Goal: Find contact information: Find contact information

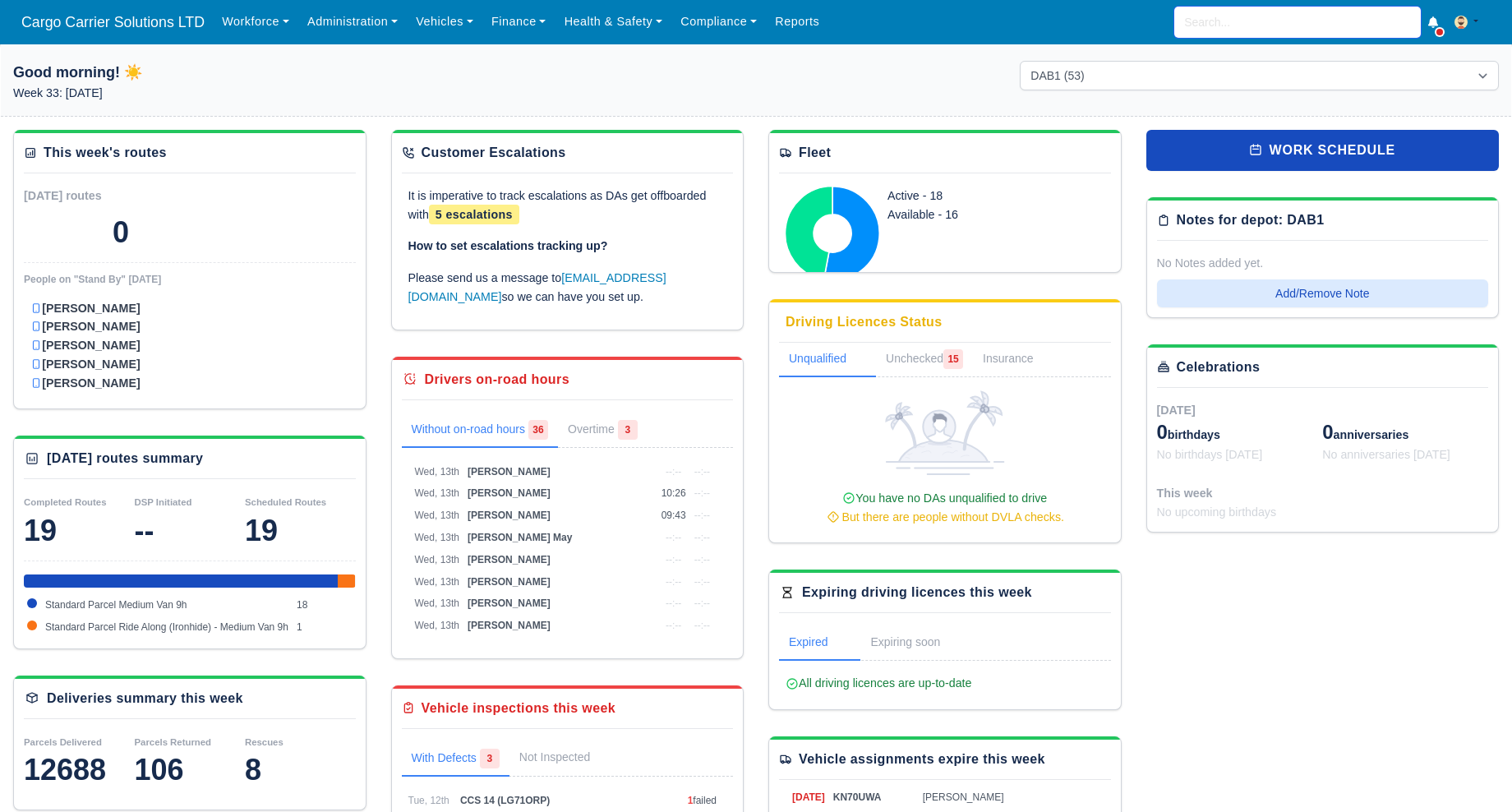
click at [1245, 19] on input "search" at bounding box center [1297, 22] width 246 height 31
type input "pav"
type input "[PERSON_NAME]"
type input "pavl"
type input "pavlo Shtynyk"
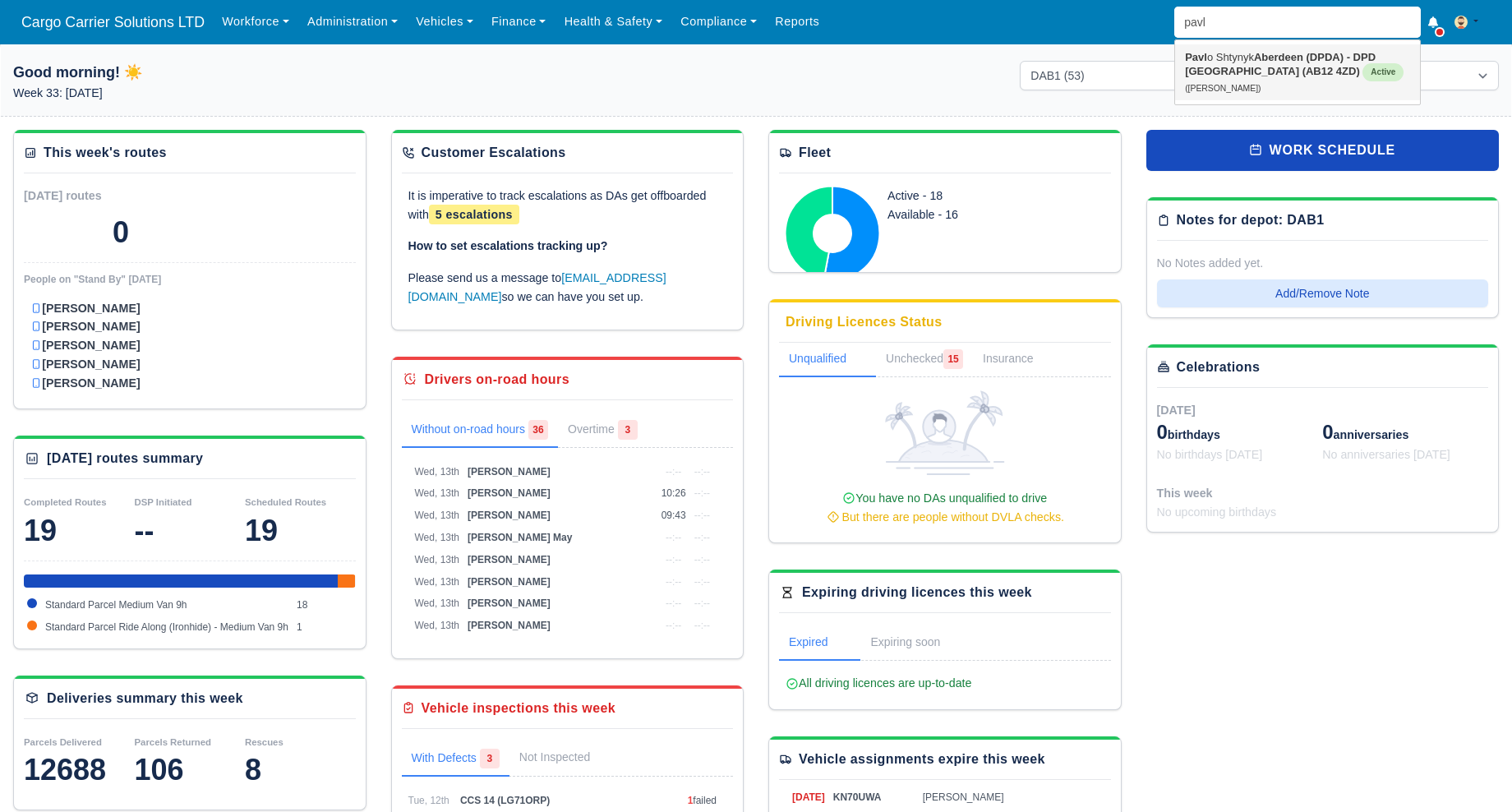
click at [1245, 70] on strong "Aberdeen (DPDA) - DPD Aberdeen (AB12 4ZD)" at bounding box center [1280, 64] width 190 height 26
type input "Pavlo Shtynyk"
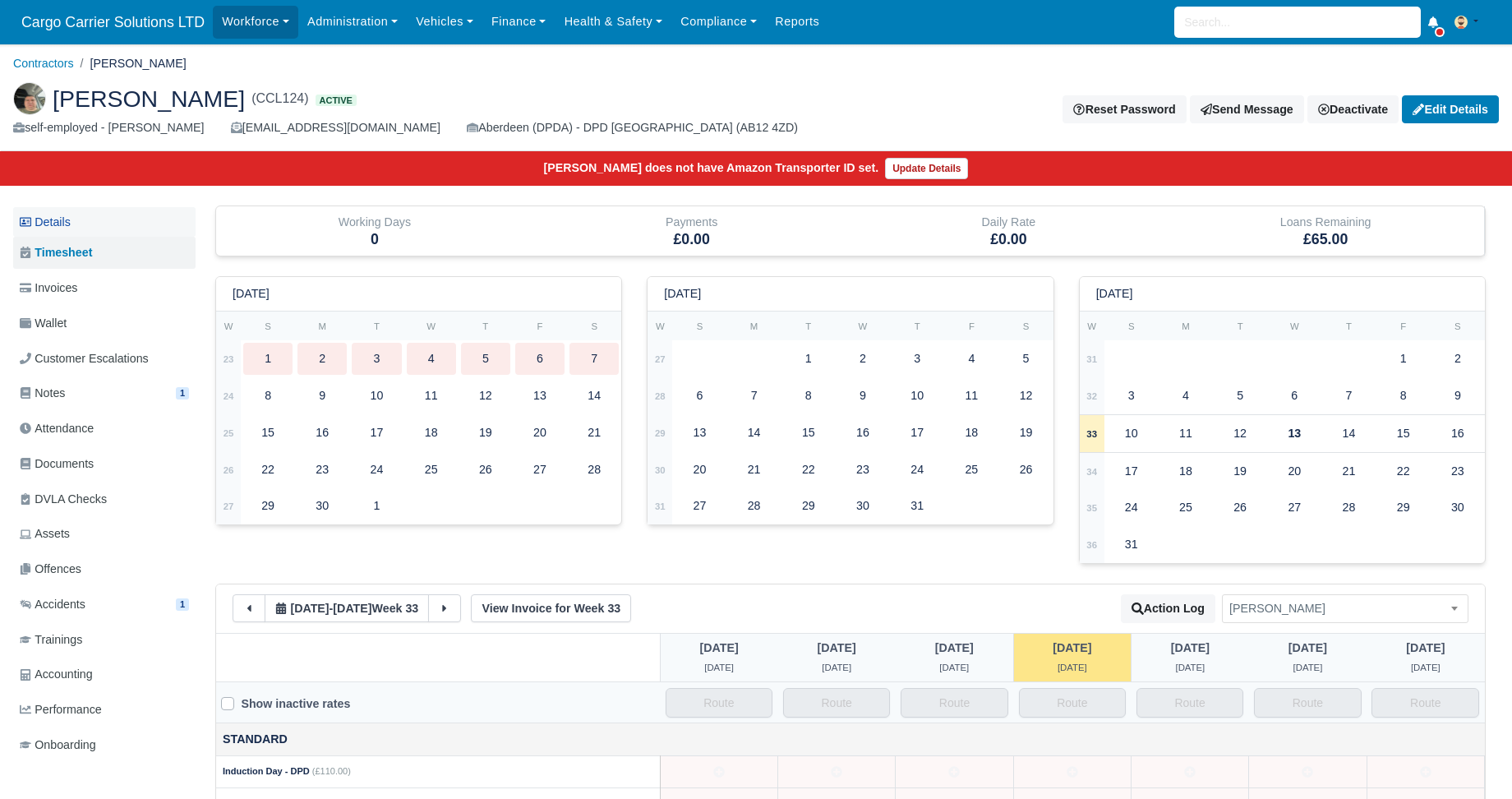
click at [80, 227] on link "Details" at bounding box center [104, 222] width 183 height 30
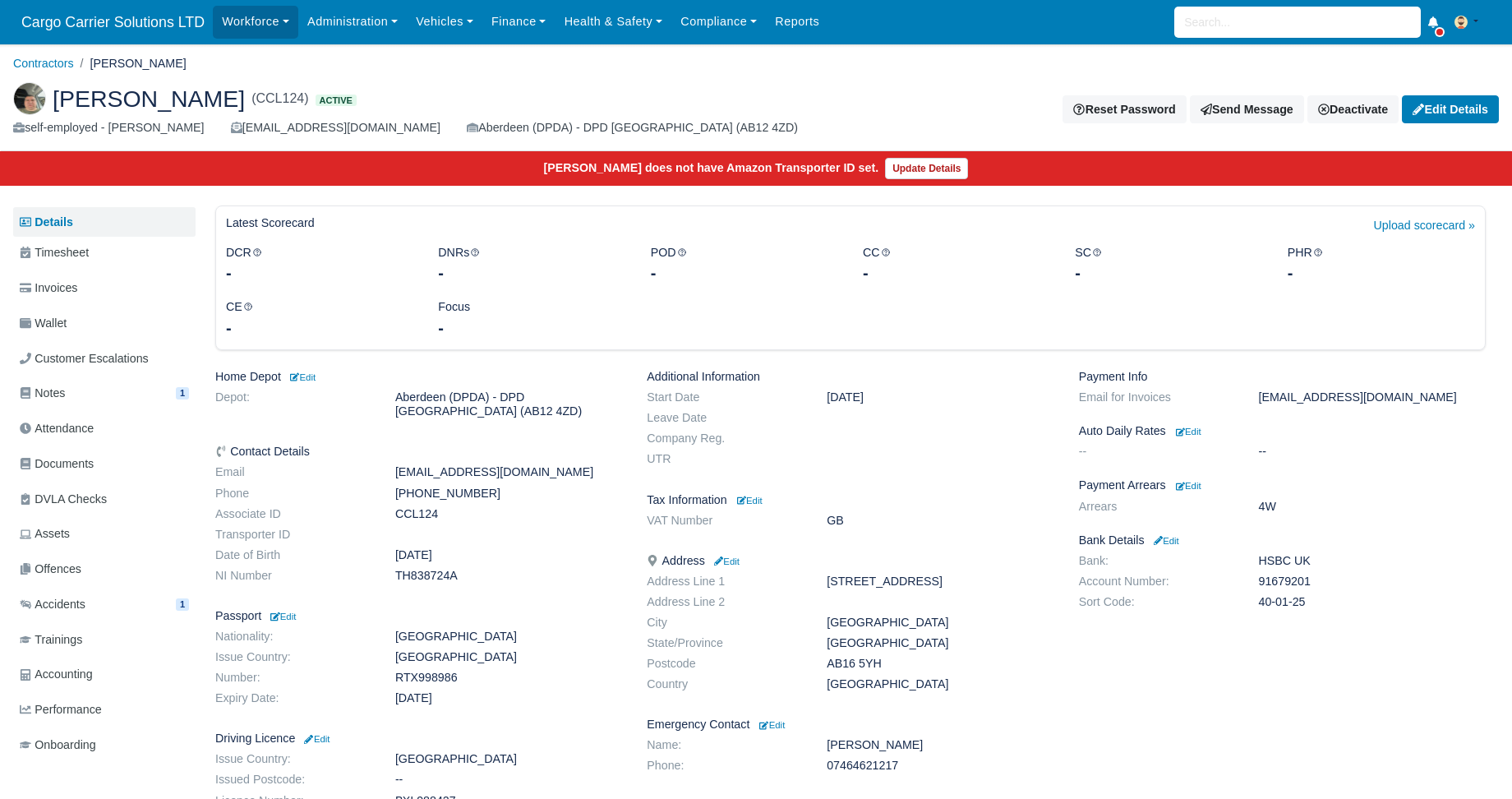
click at [448, 491] on dd "+447831994334" at bounding box center [508, 493] width 251 height 14
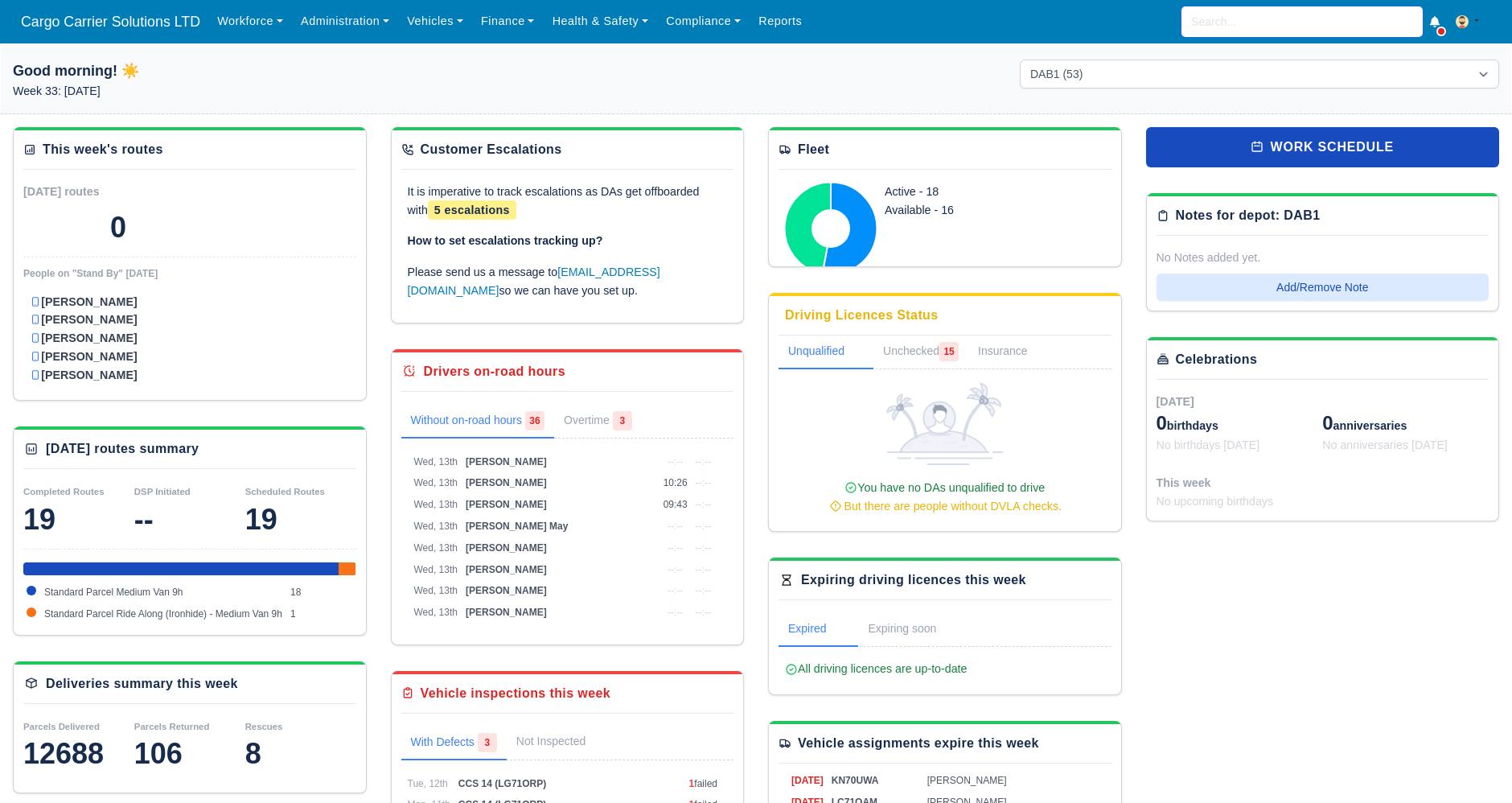
click at [1237, 21] on input "search" at bounding box center [1302, 22] width 241 height 31
type input "mat"
type input "matei Kiraly"
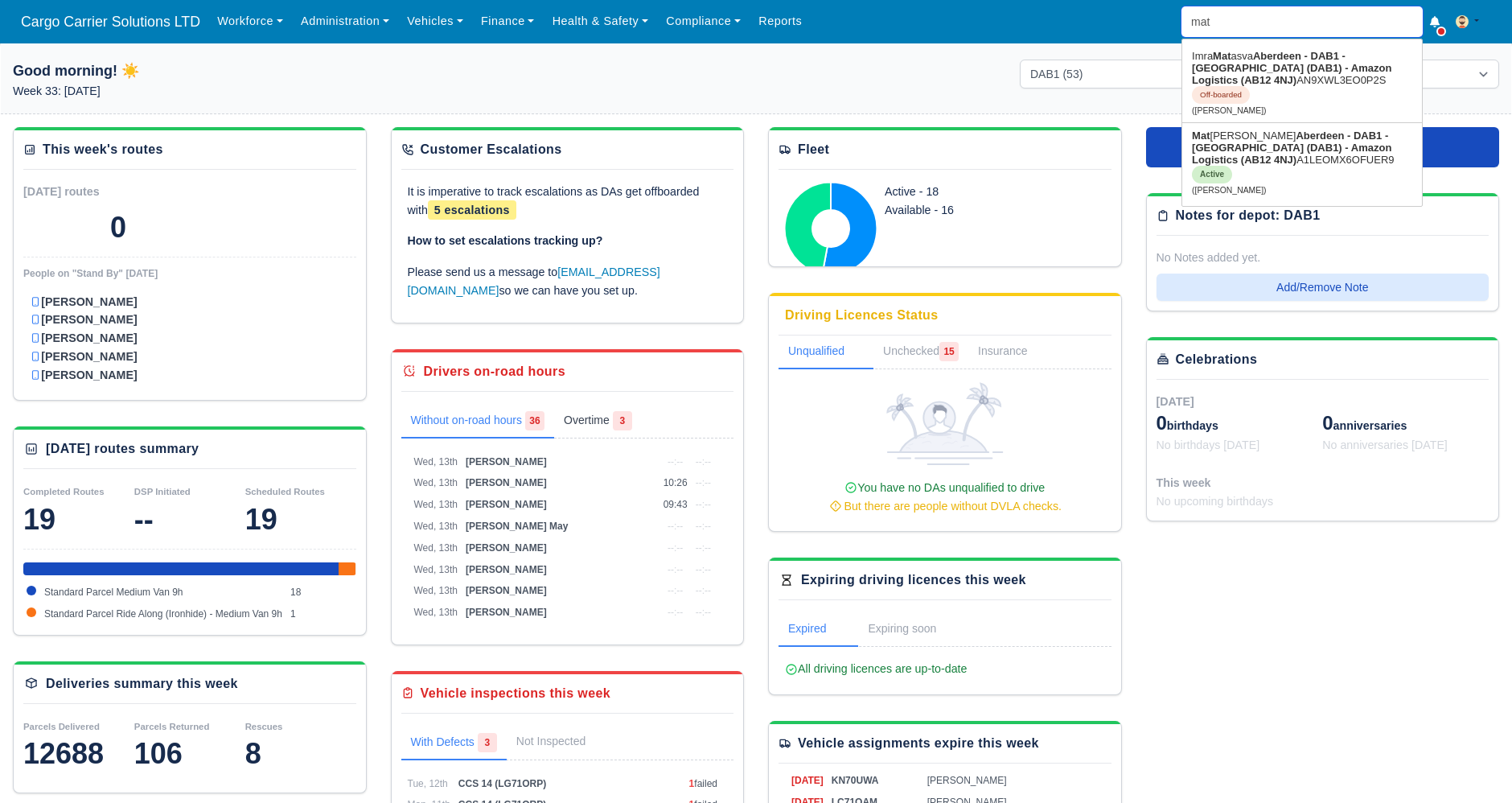
type input "mat"
click at [599, 417] on link "Overtime 3" at bounding box center [598, 421] width 88 height 33
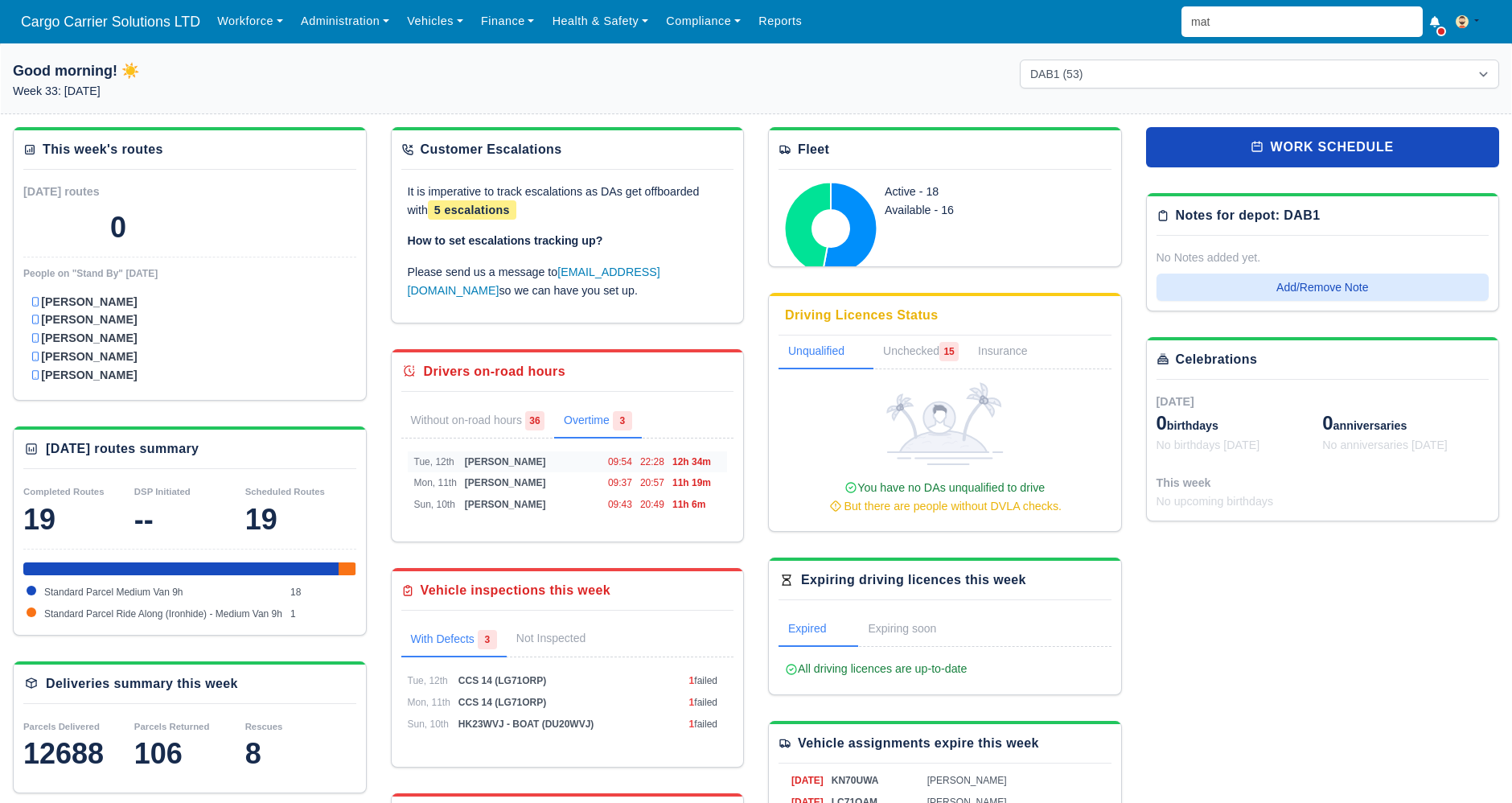
click at [512, 467] on td "Shan Rahman" at bounding box center [532, 462] width 143 height 22
select select "1"
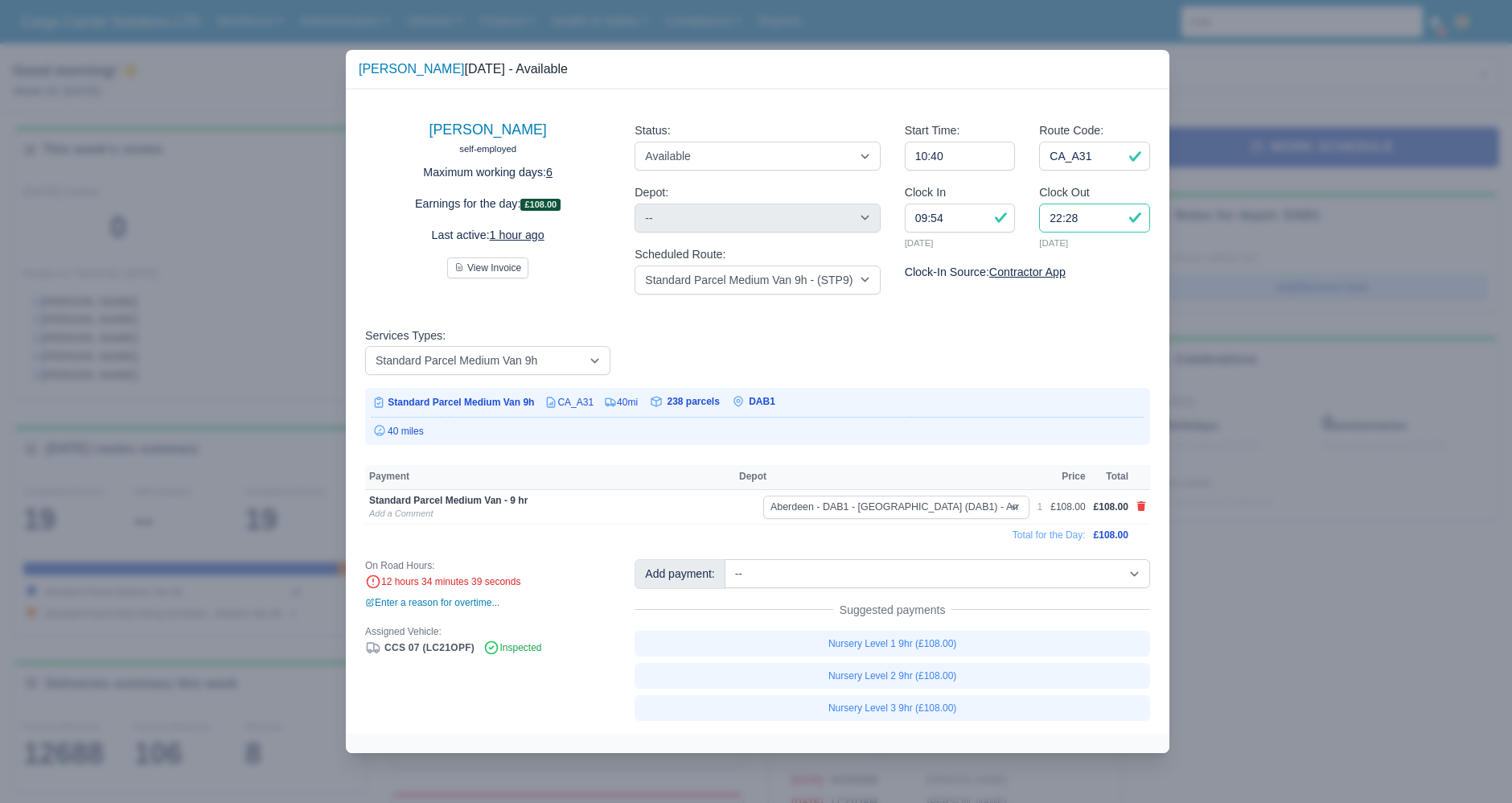
click at [1060, 219] on input "22:28" at bounding box center [1094, 218] width 111 height 29
type input "20:28"
click at [1072, 312] on div "Shan Rahman self-employed Maximum working days: 6 Earnings for the day: £108.00…" at bounding box center [758, 410] width 824 height 643
click at [1274, 390] on div at bounding box center [756, 402] width 1512 height 803
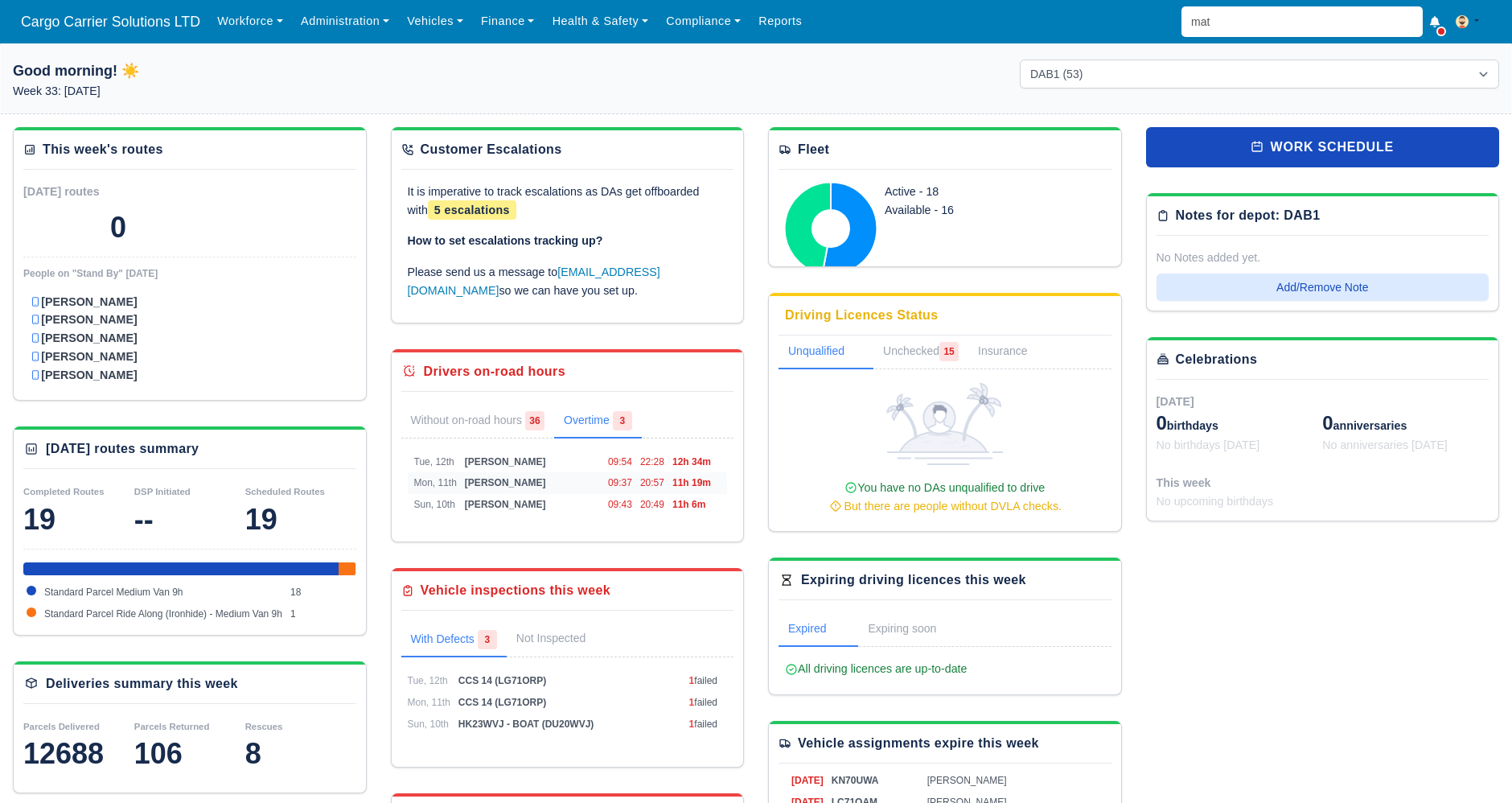
click at [644, 483] on span "20:57" at bounding box center [652, 483] width 24 height 11
select select "1"
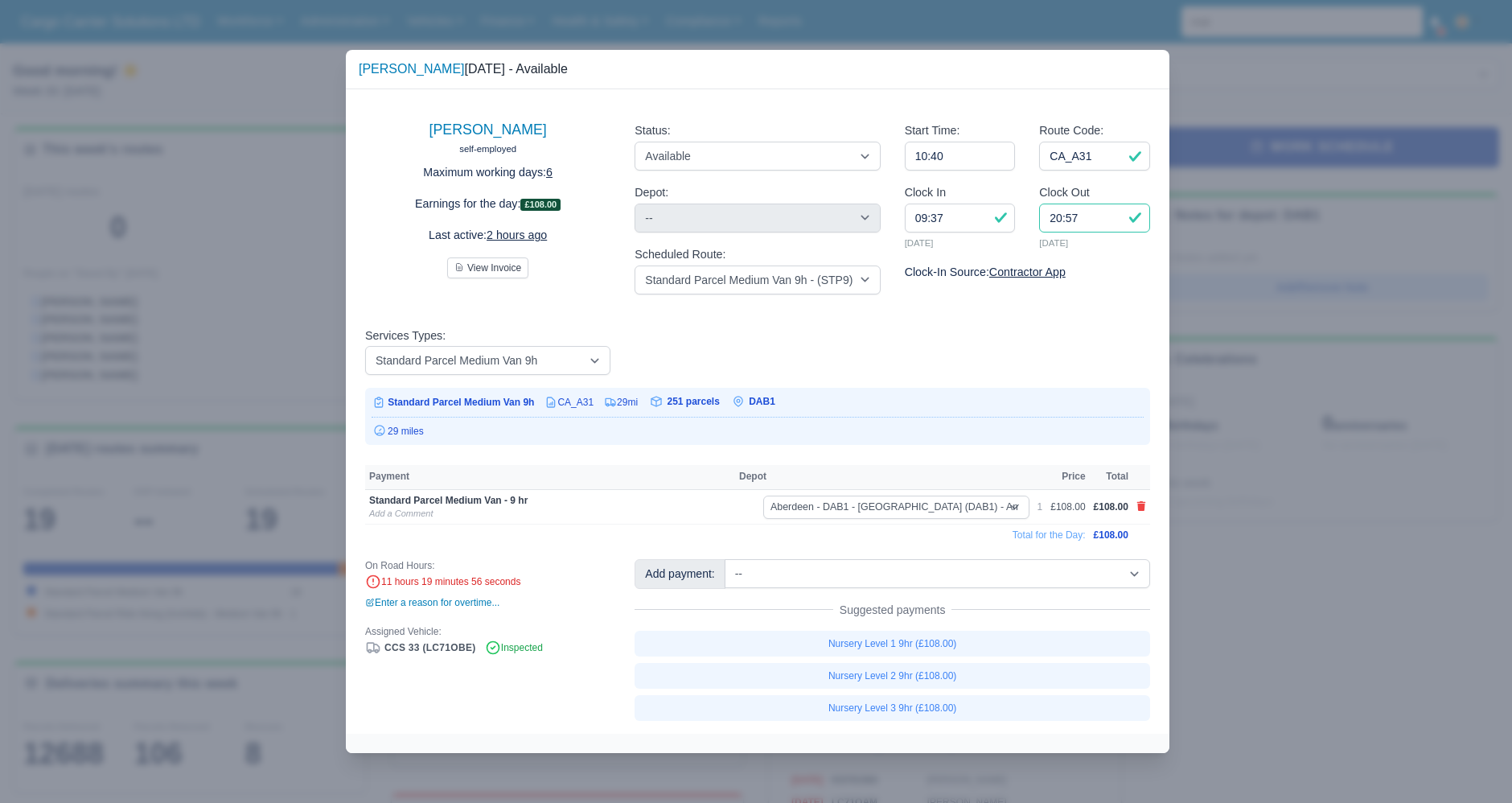
click at [1059, 218] on input "20:57" at bounding box center [1094, 218] width 111 height 29
type input "19:57"
click at [1155, 281] on div "Start Time: 10:40 Route Code: CA_A31 Clock In 09:37 11/08/2025 Clock Out 19:57 …" at bounding box center [1027, 207] width 270 height 198
click at [1223, 358] on div at bounding box center [756, 402] width 1512 height 803
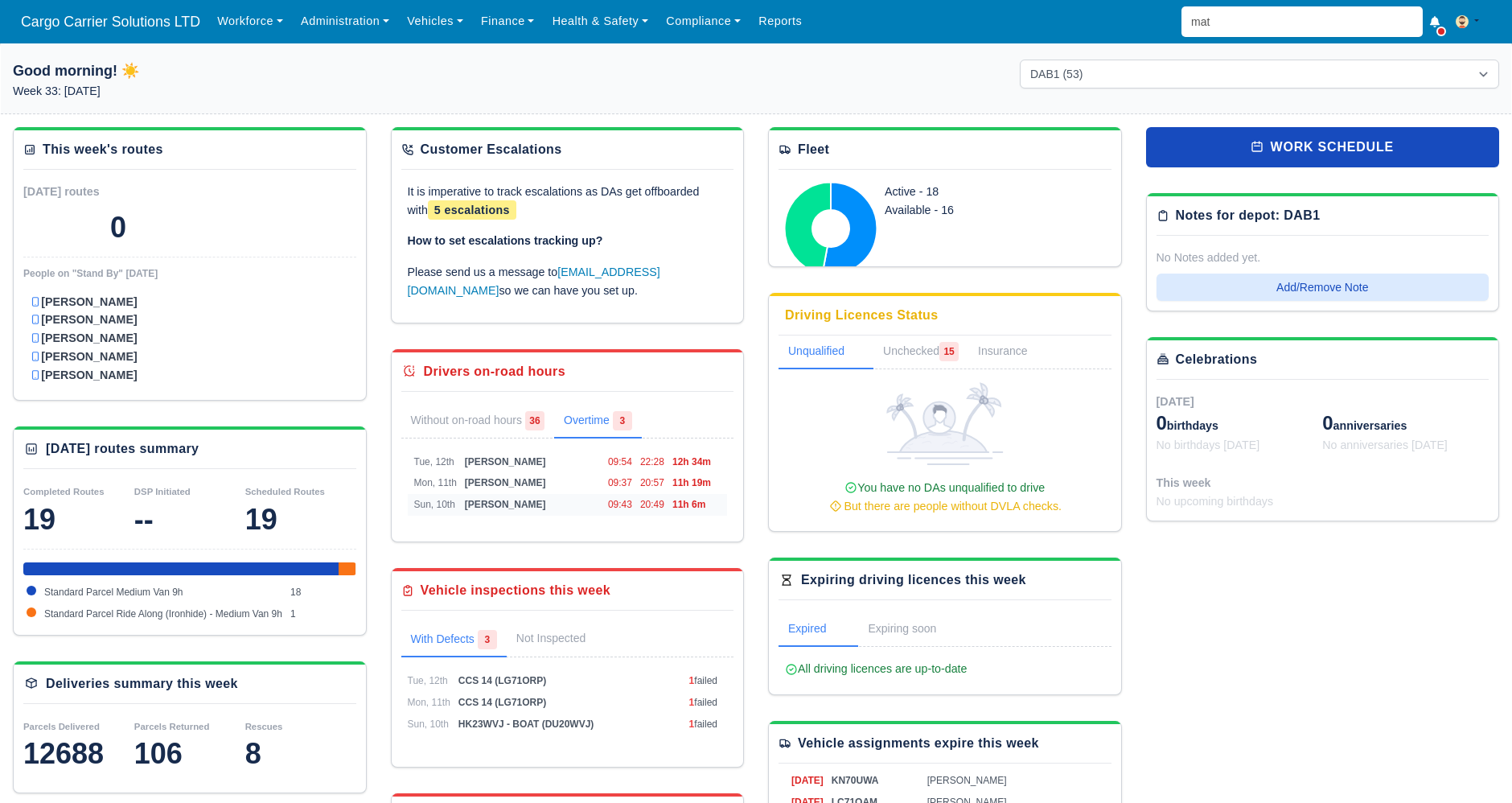
click at [646, 509] on td "20:49" at bounding box center [653, 505] width 32 height 22
select select "1"
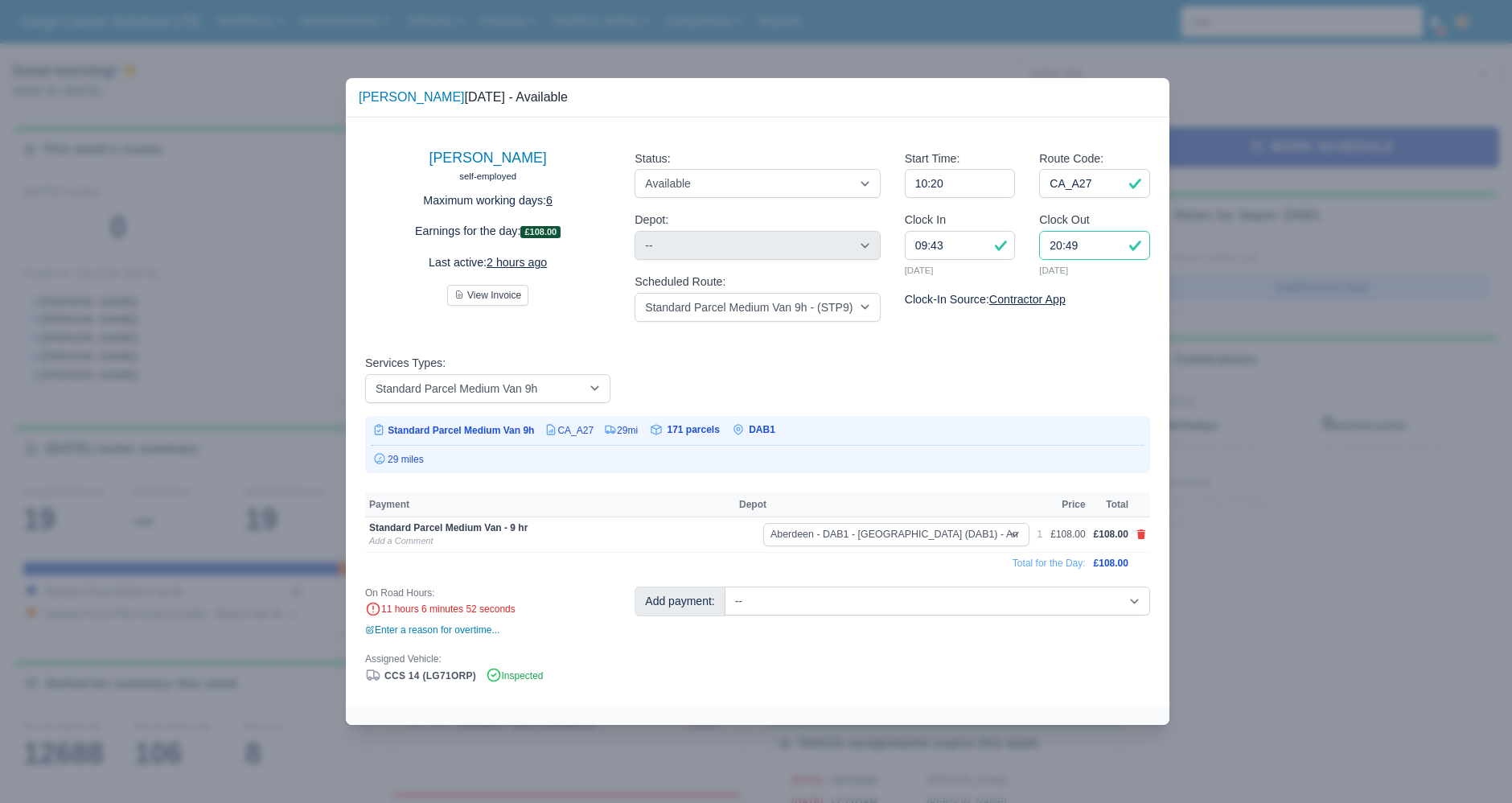
click at [1058, 244] on input "20:49" at bounding box center [1094, 245] width 111 height 29
type input "19:49"
click at [1124, 288] on div "Clock Out 19:49 10/08/2025" at bounding box center [1093, 250] width 135 height 79
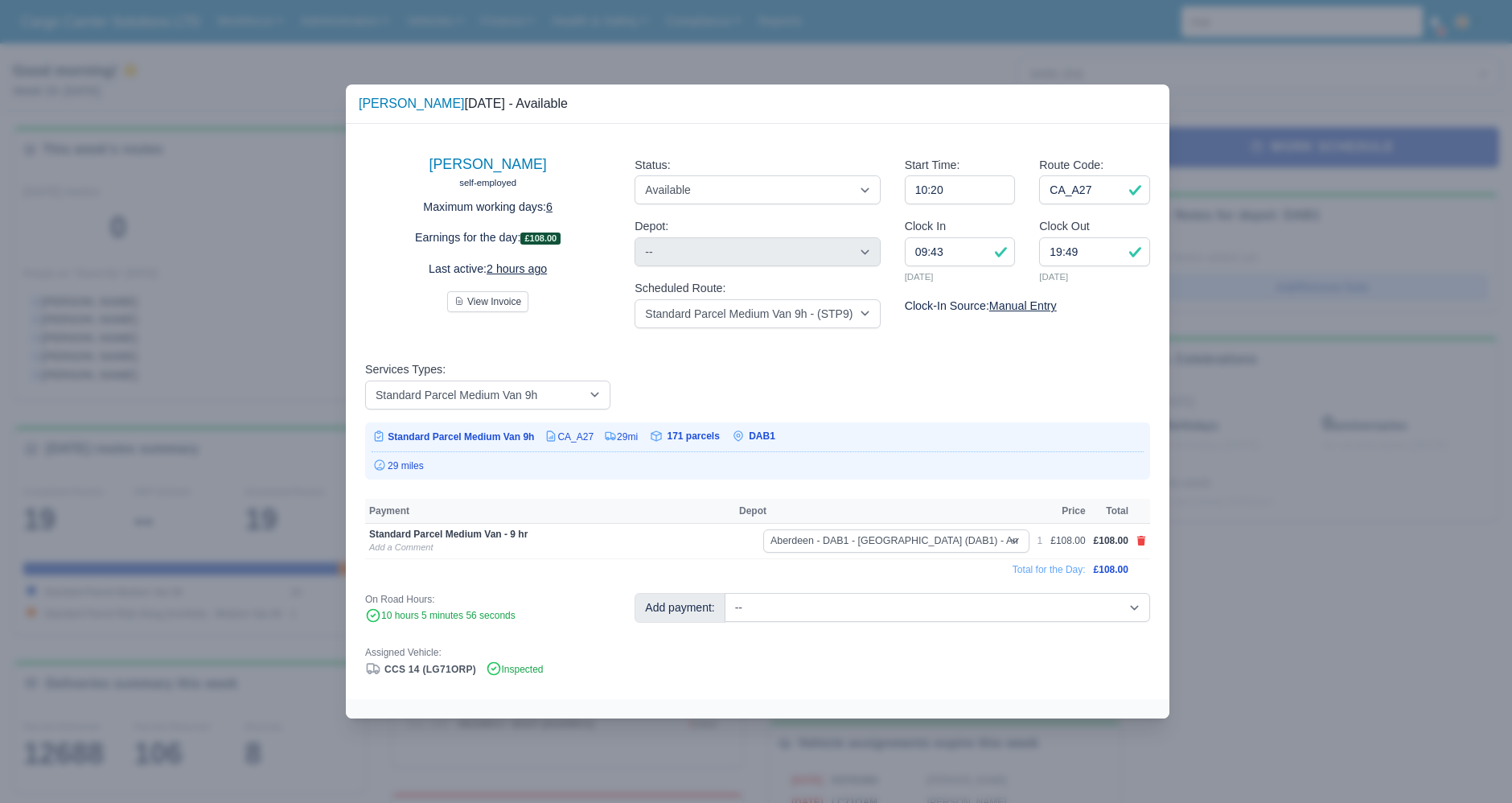
click at [1264, 368] on div at bounding box center [756, 402] width 1512 height 803
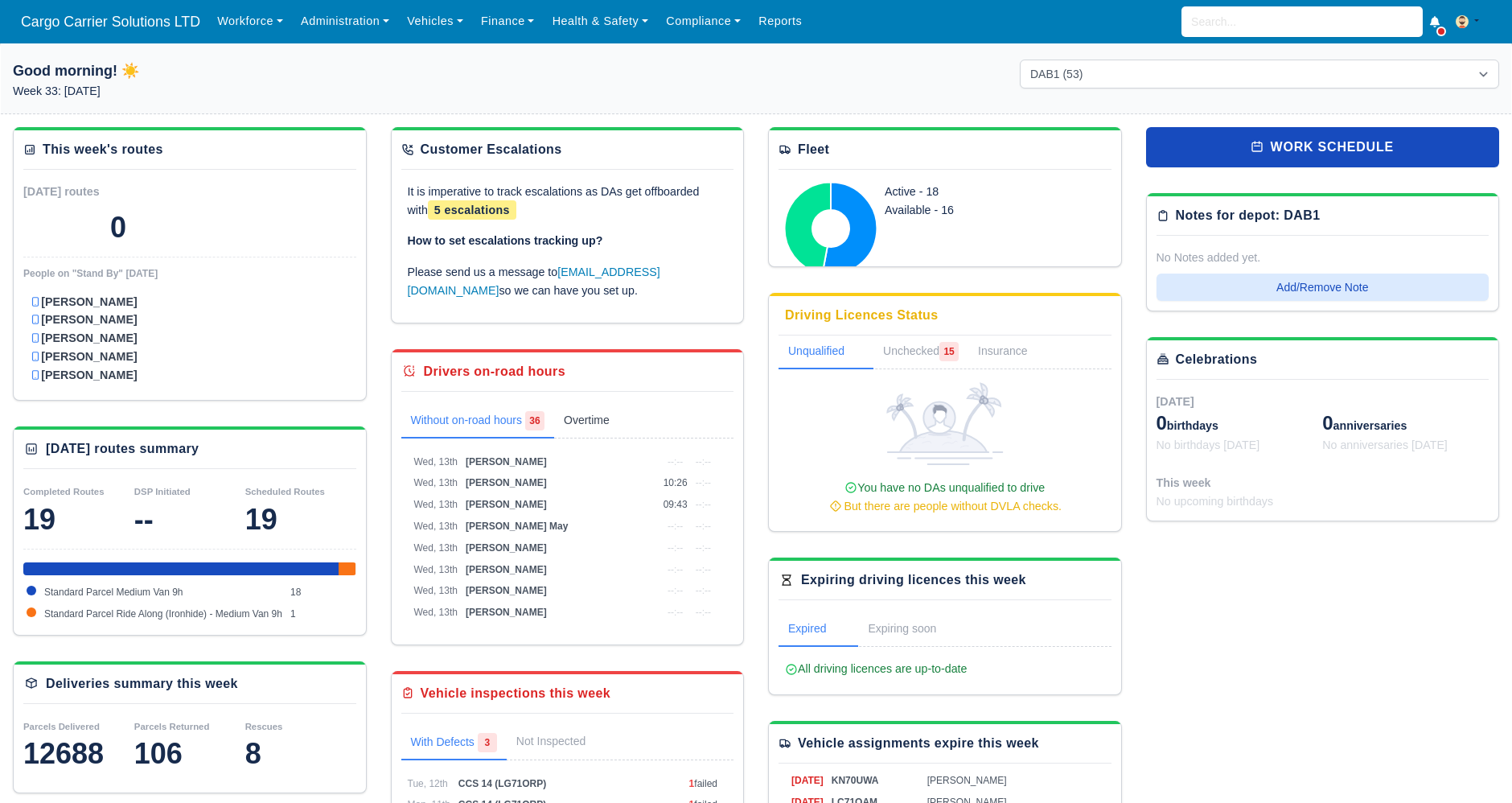
click at [605, 419] on link "Overtime 0" at bounding box center [598, 421] width 88 height 33
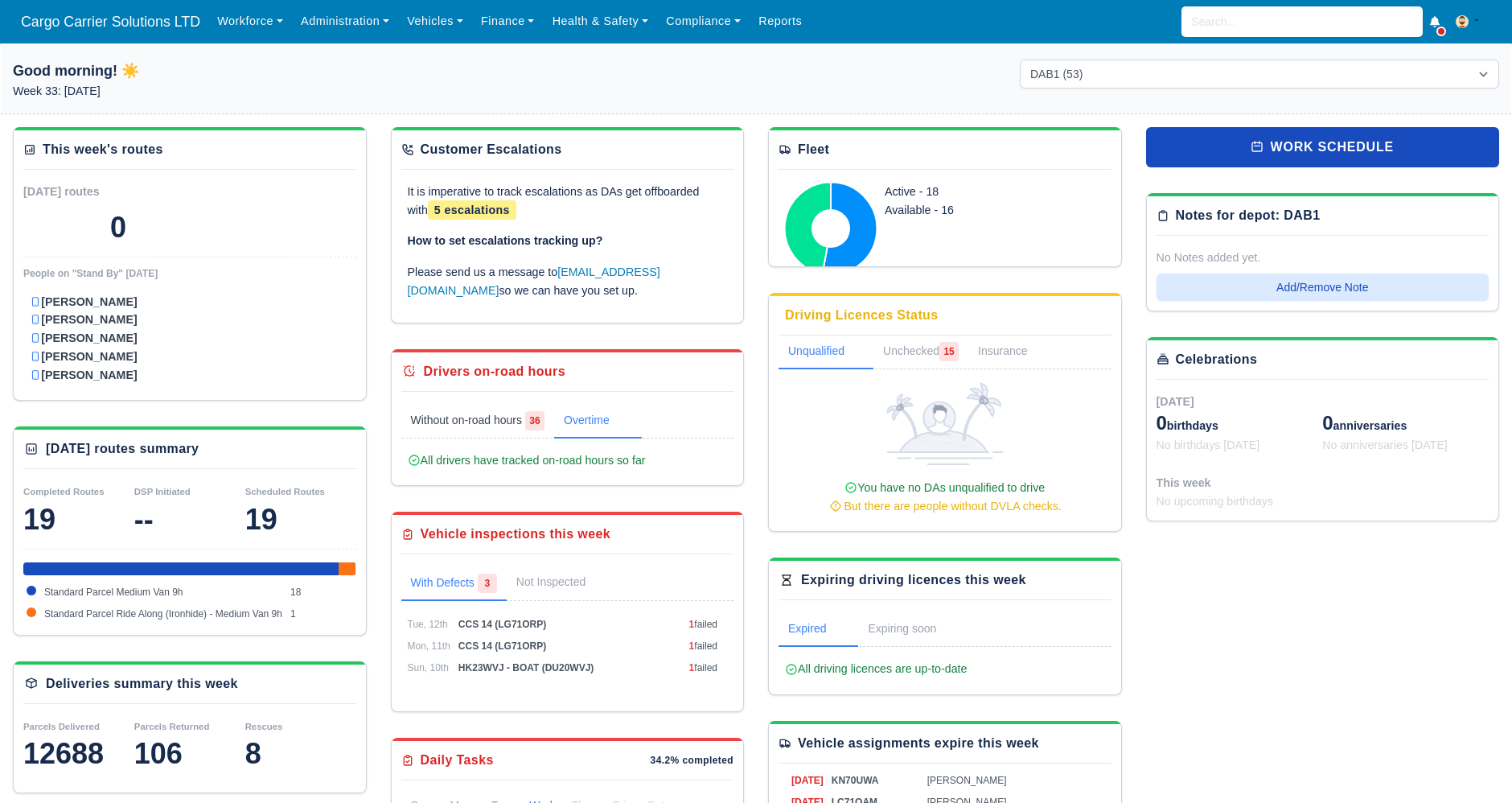
click at [489, 419] on link "Without on-road hours 36" at bounding box center [478, 421] width 154 height 33
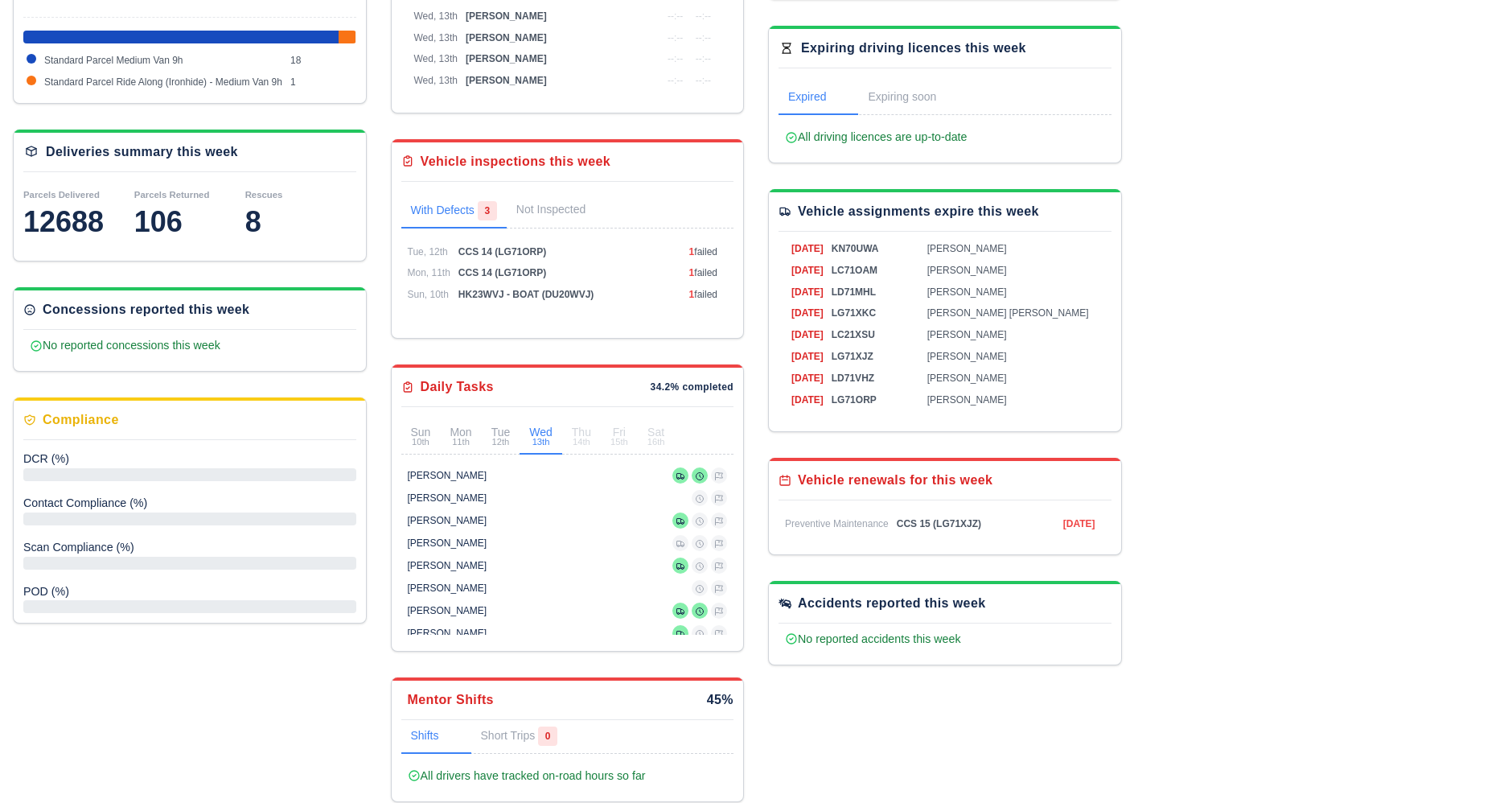
scroll to position [543, 0]
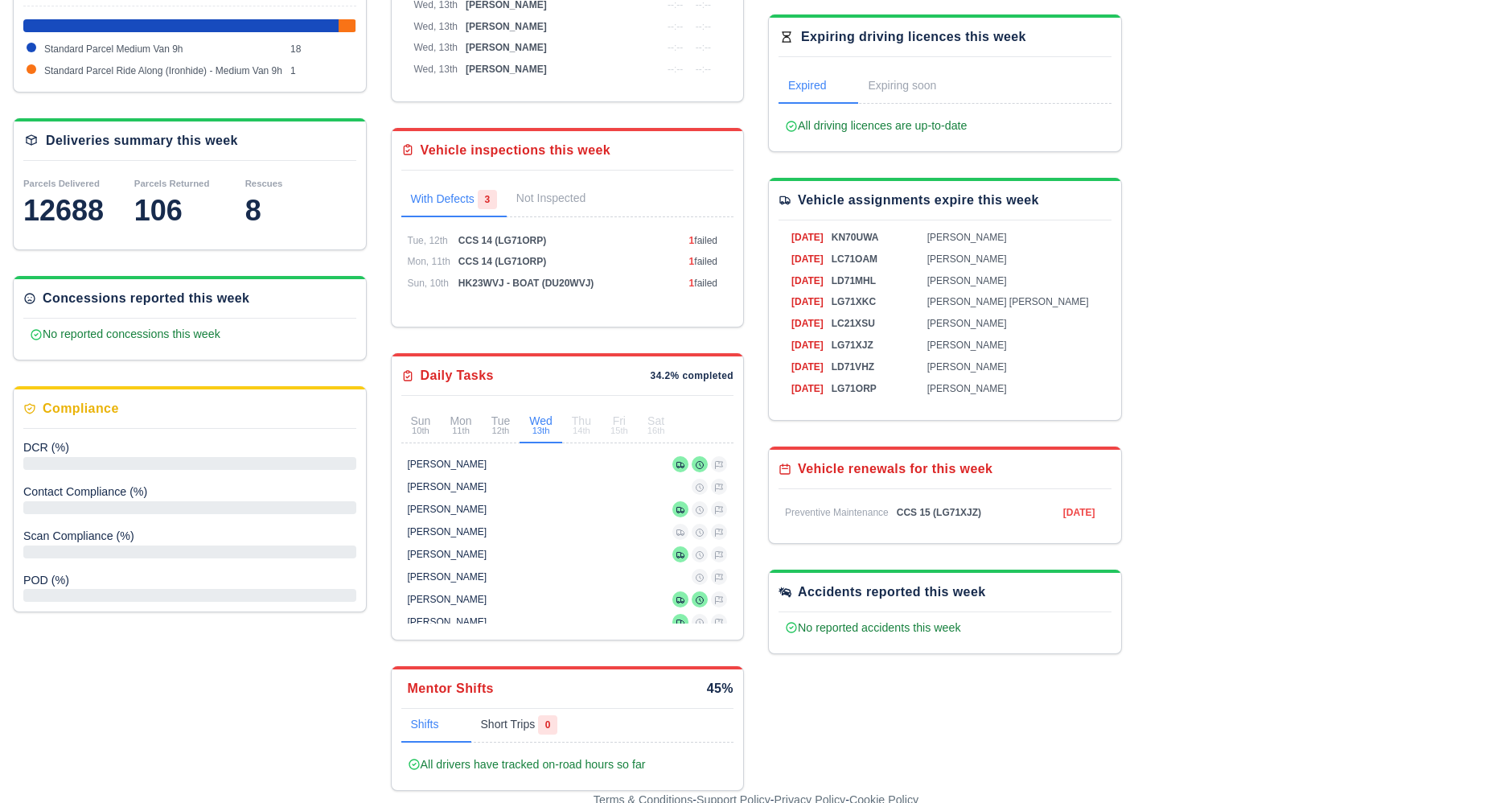
click at [534, 714] on div "Mentor Shifts 45% Shifts 0 Short Trips 0 All drivers have tracked on-road hours…" at bounding box center [568, 728] width 353 height 124
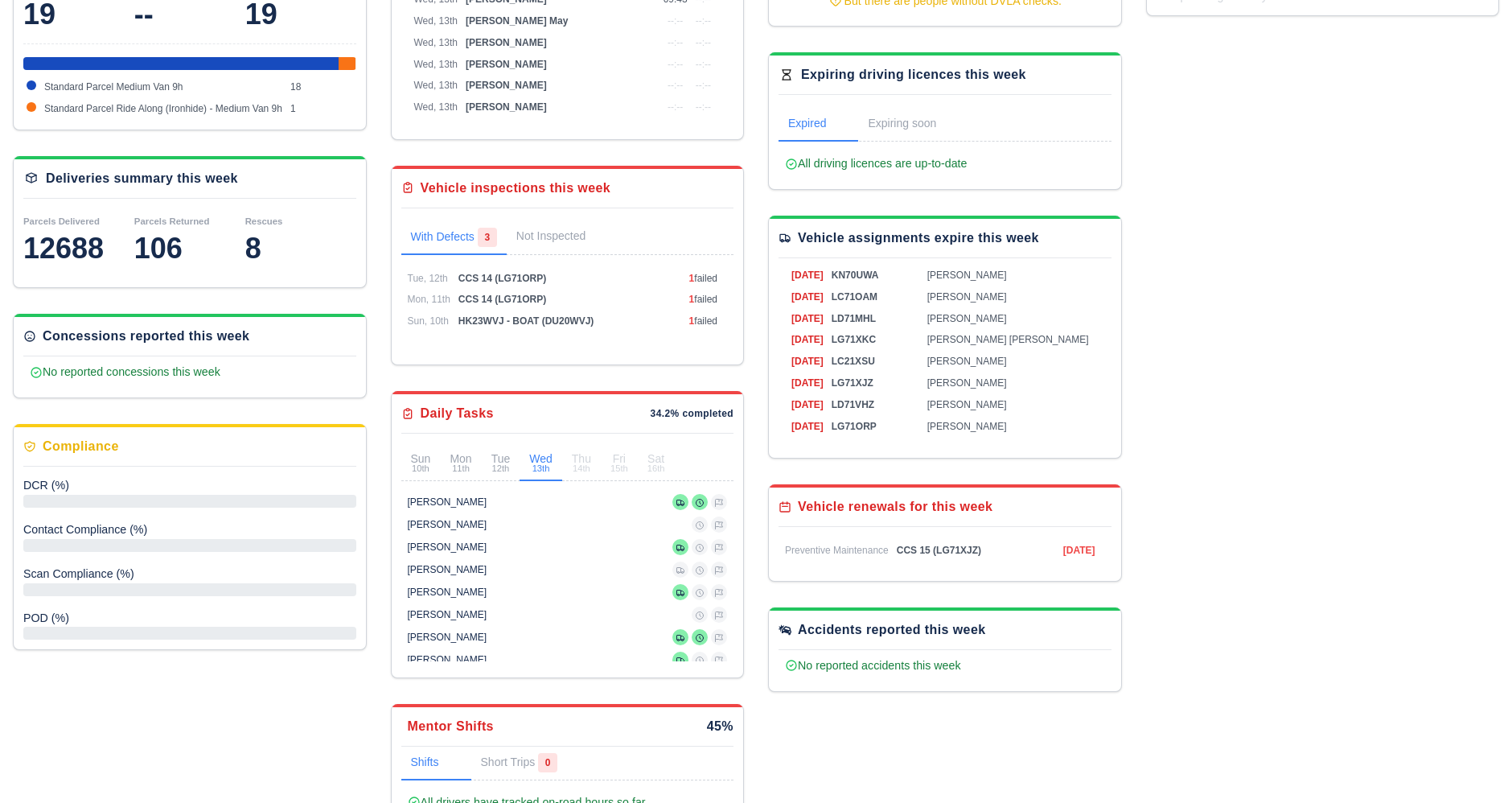
click at [419, 752] on link "Shifts 0" at bounding box center [436, 763] width 70 height 33
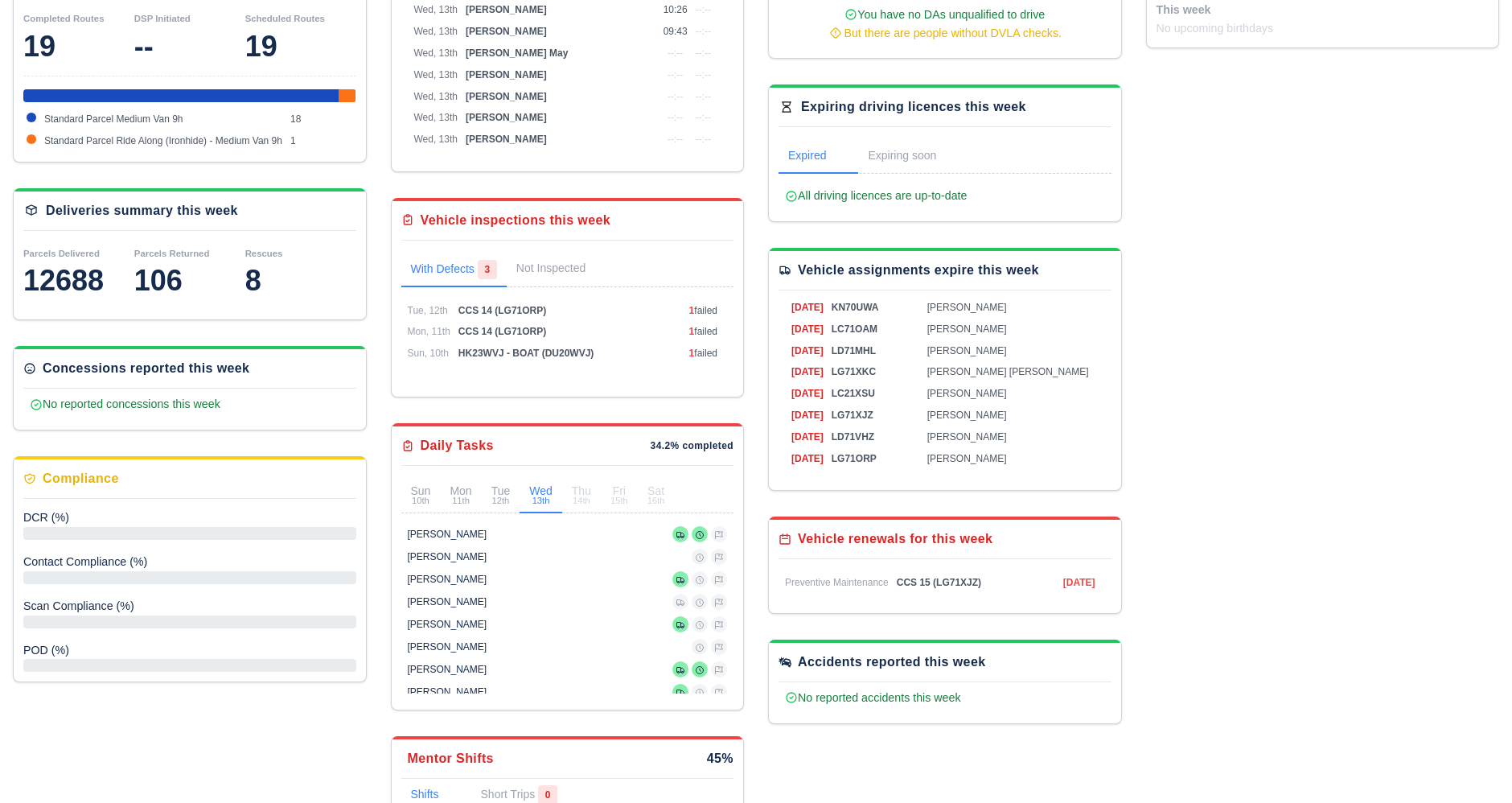
scroll to position [0, 0]
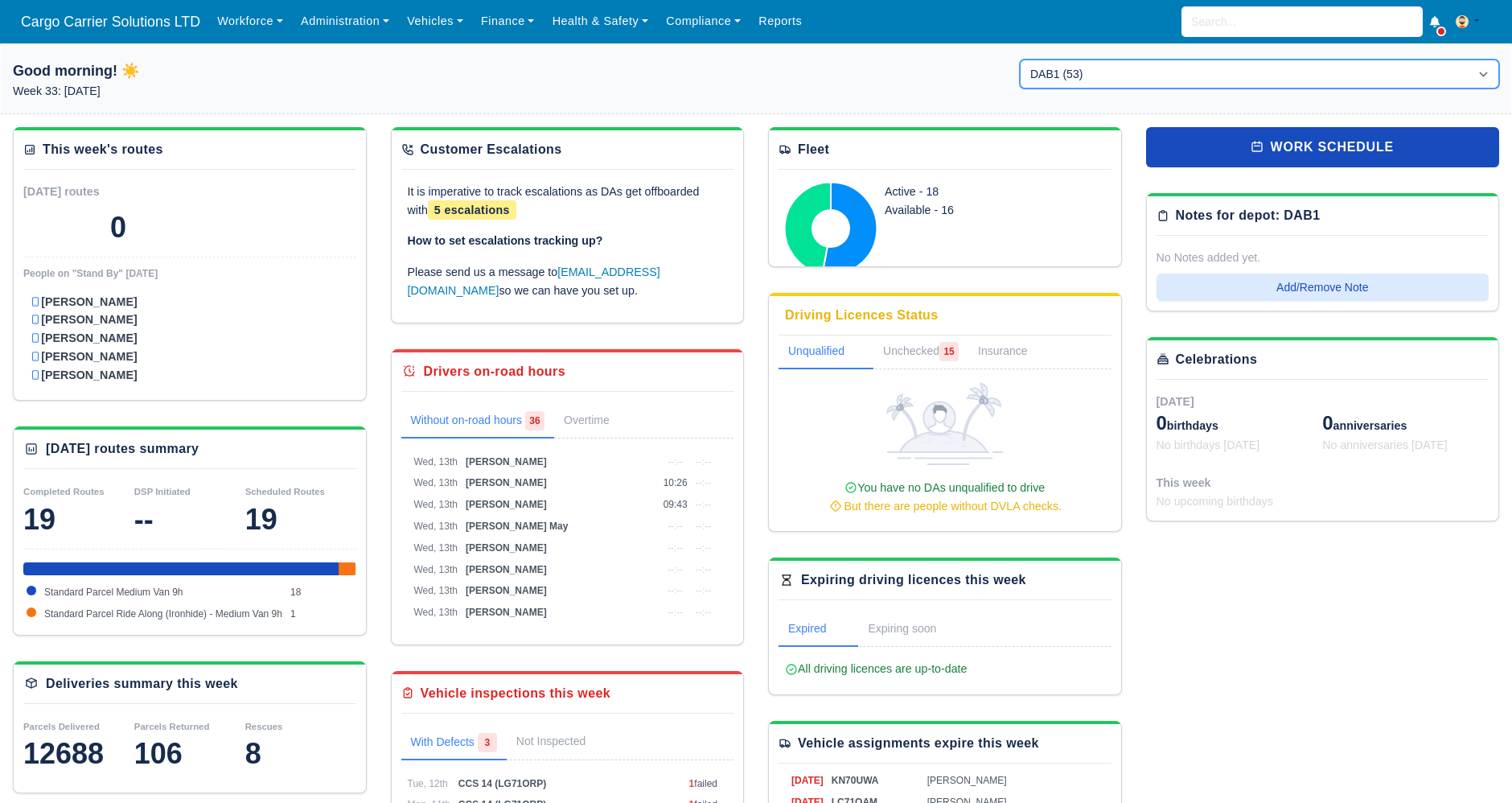
click at [1209, 77] on select "DAB1 (53) Aberdeen (DPDA) - DPD Aberdeen (AB12 4ZD) (20) DPD Connect - Dyce (2)" at bounding box center [1259, 74] width 479 height 29
select select "5"
click at [1020, 59] on select "DAB1 (53) Aberdeen (DPDA) - DPD Aberdeen (AB12 4ZD) (20) DPD Connect - Dyce (2)" at bounding box center [1259, 74] width 479 height 29
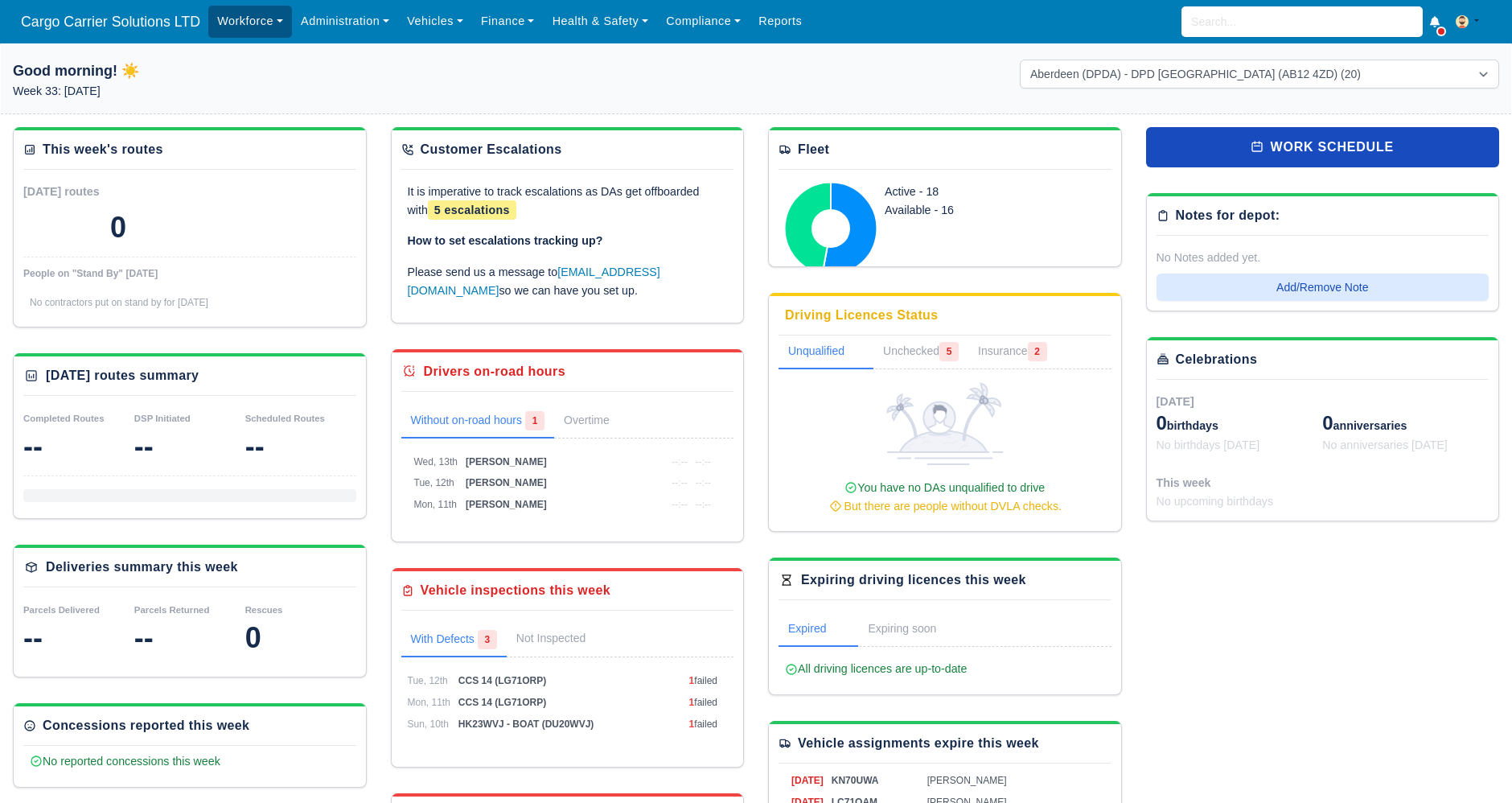
click at [223, 21] on link "Workforce" at bounding box center [250, 21] width 84 height 32
click at [243, 58] on link "Manpower" at bounding box center [280, 56] width 130 height 33
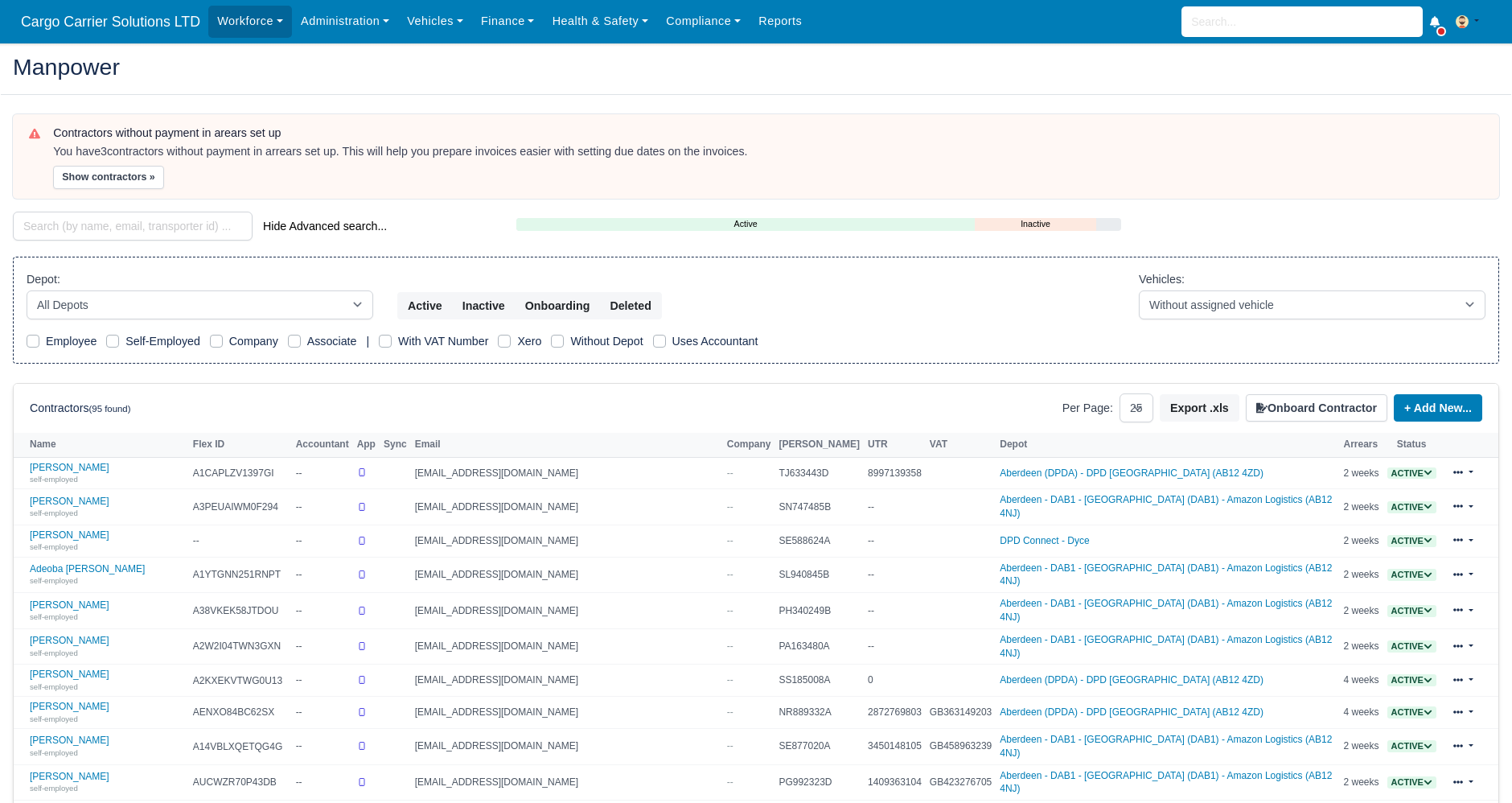
select select "25"
click at [637, 296] on button "Deleted" at bounding box center [630, 305] width 62 height 28
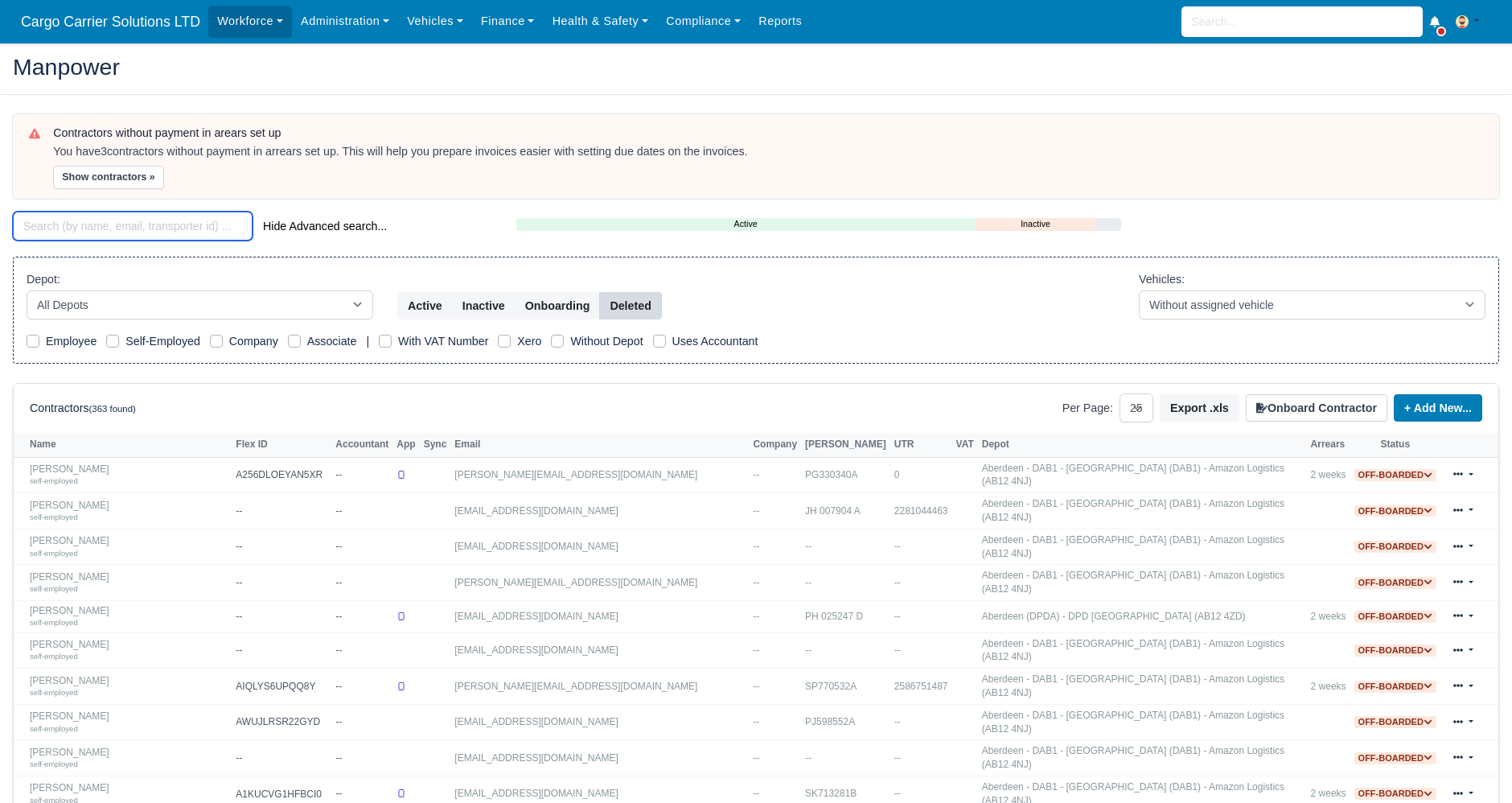
click at [73, 226] on input "search" at bounding box center [132, 226] width 240 height 29
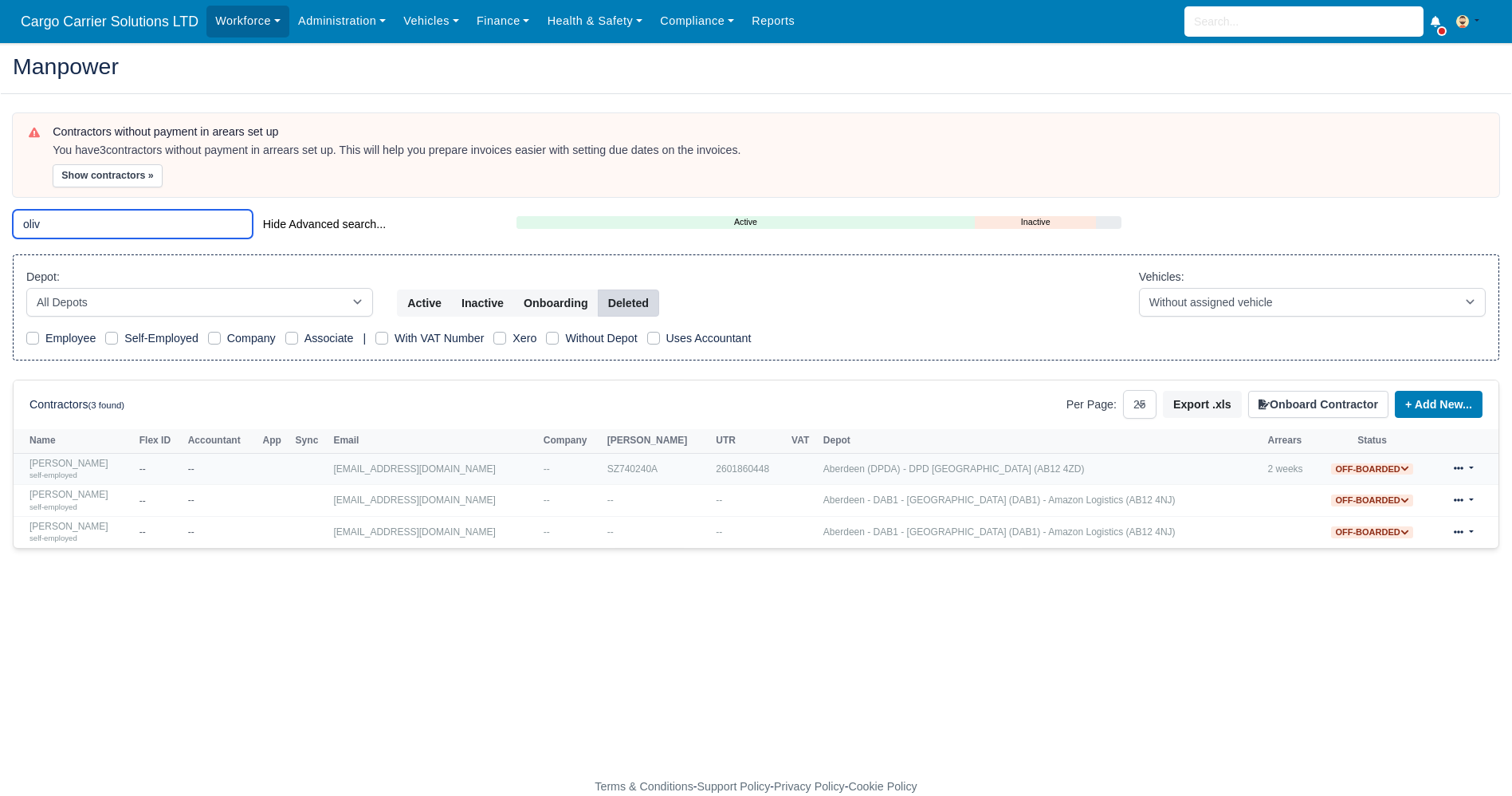
type input "oliv"
click at [1470, 465] on link at bounding box center [1464, 469] width 38 height 23
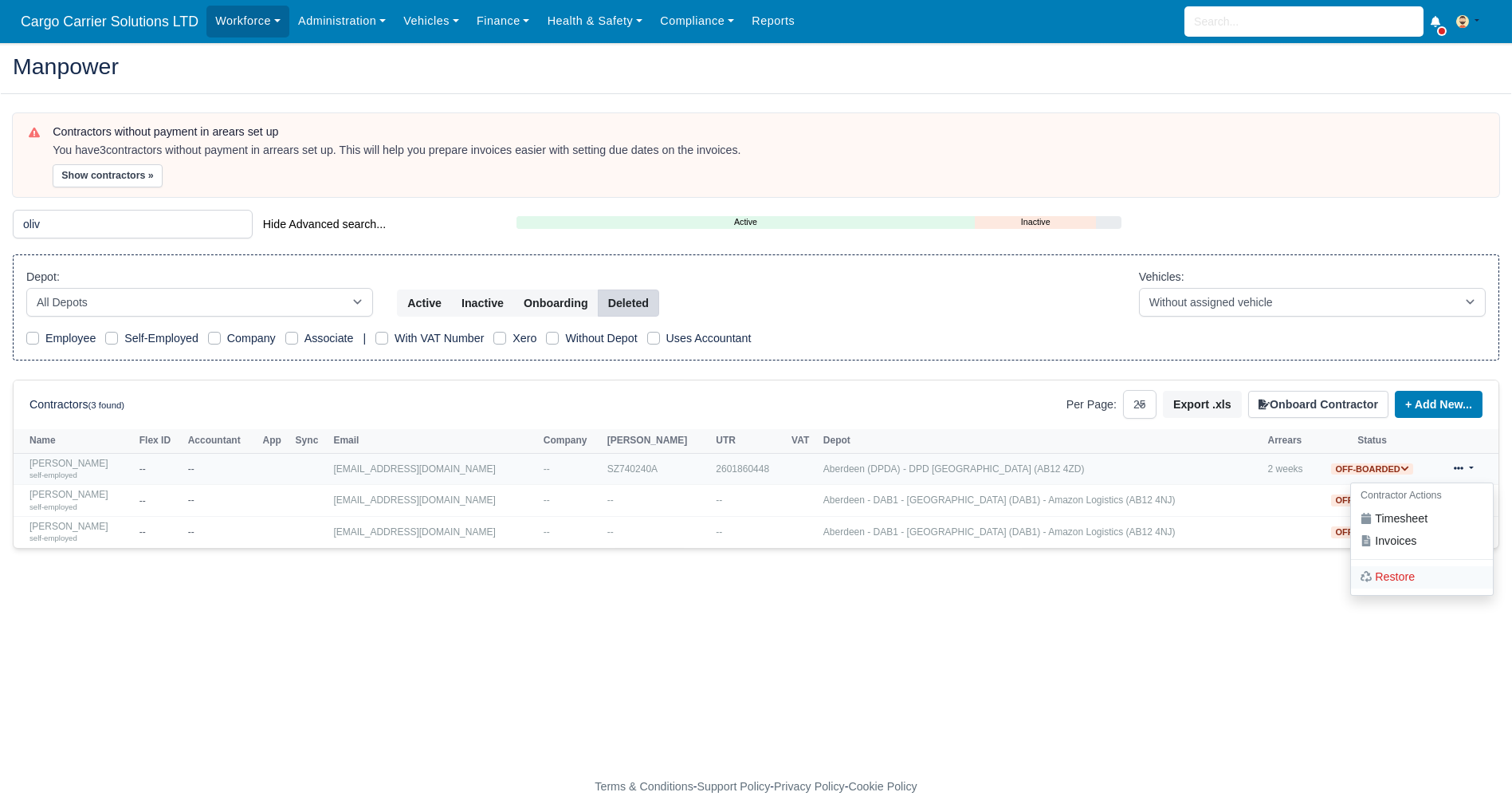
click at [1403, 570] on div "Restore" at bounding box center [1422, 577] width 142 height 23
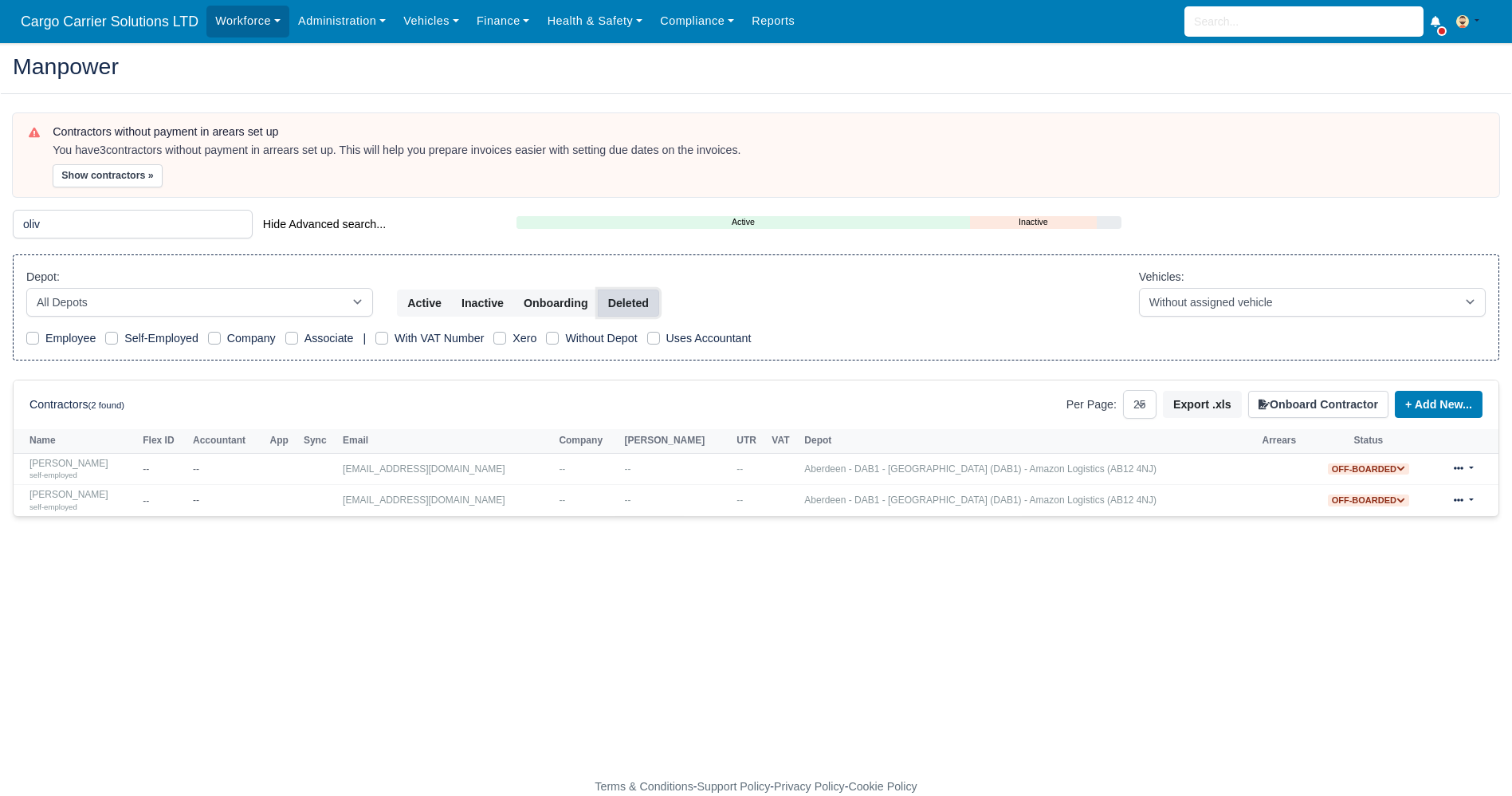
click at [631, 306] on button "Deleted" at bounding box center [628, 302] width 62 height 27
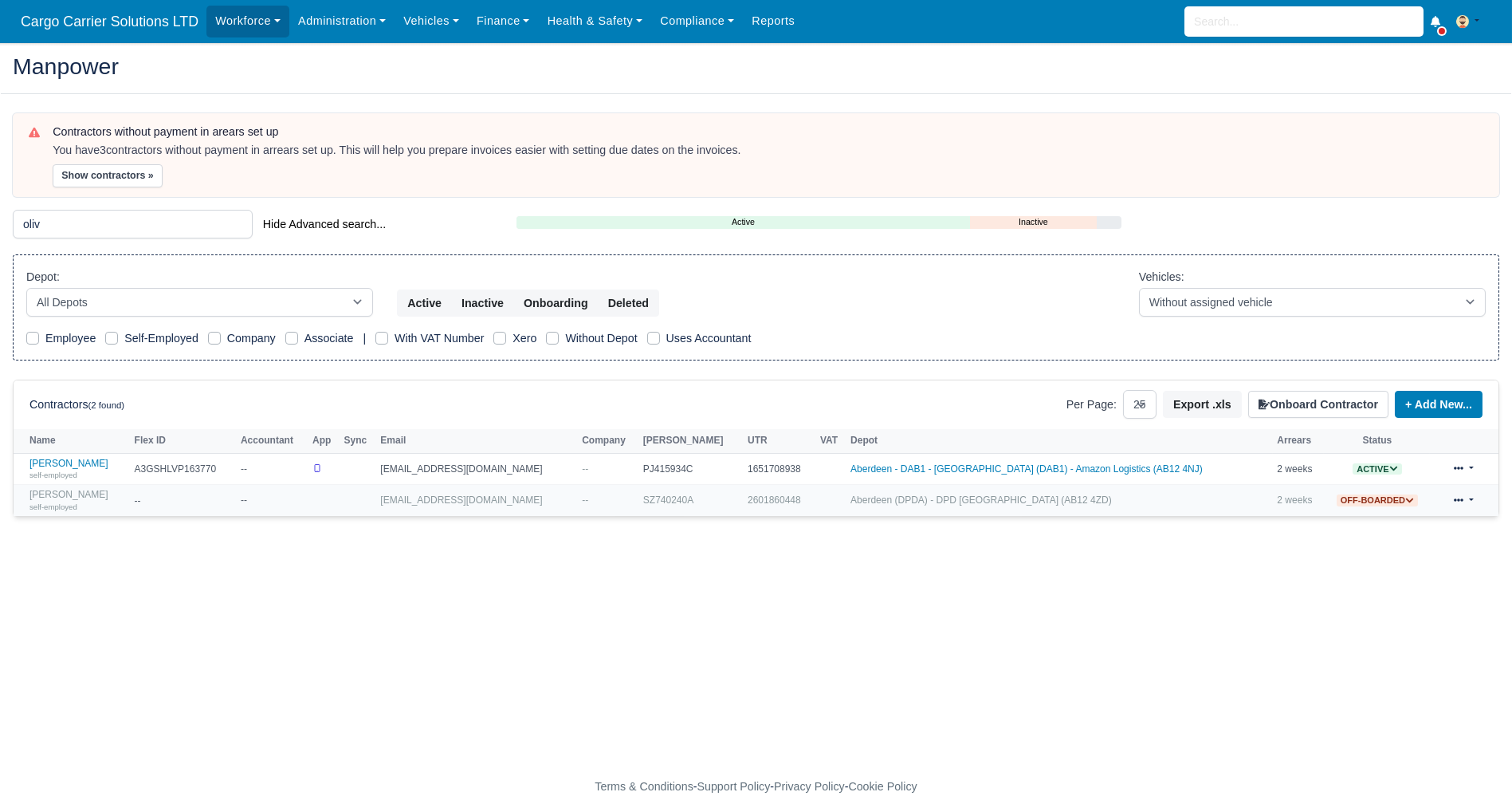
click at [1385, 496] on span "Off-boarded" at bounding box center [1377, 500] width 81 height 12
click at [1290, 523] on button "Activate" at bounding box center [1312, 521] width 62 height 27
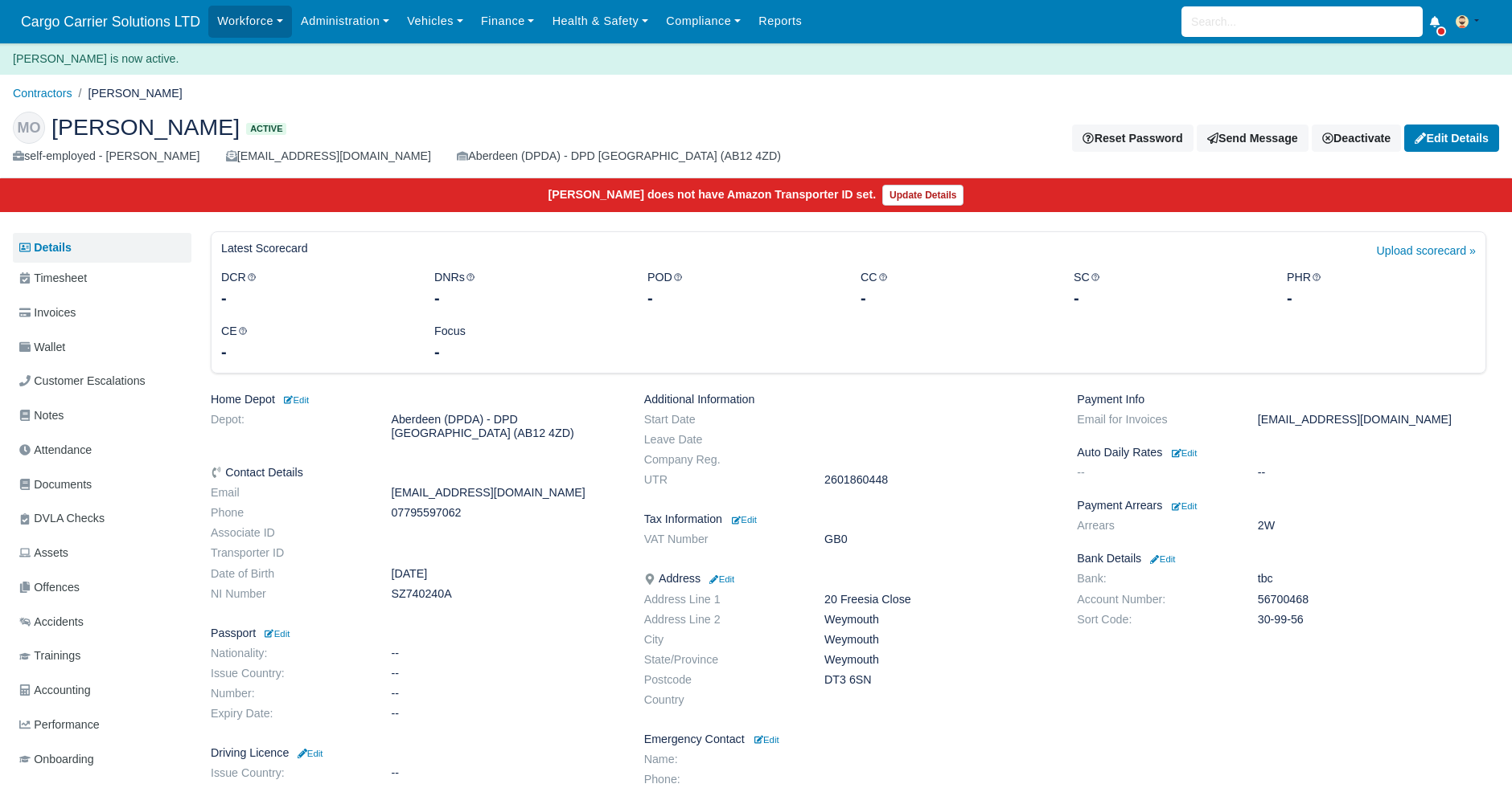
click at [1376, 420] on dd "[EMAIL_ADDRESS][DOMAIN_NAME]" at bounding box center [1372, 419] width 252 height 13
copy div "[EMAIL_ADDRESS][DOMAIN_NAME]"
click at [1242, 28] on input "search" at bounding box center [1302, 22] width 241 height 31
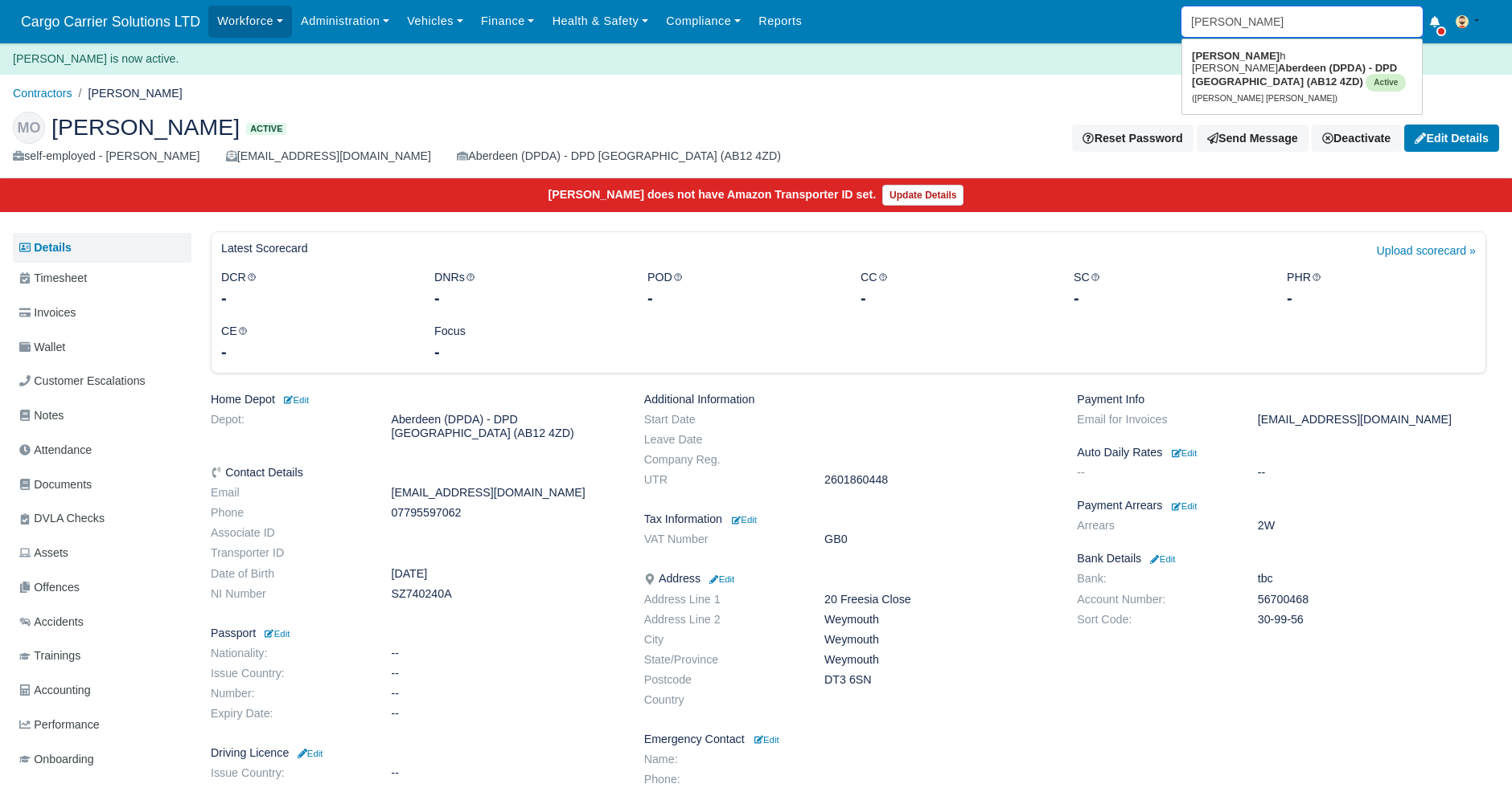
type input "[PERSON_NAME]"
type input "[PERSON_NAME] [PERSON_NAME]"
click at [1242, 65] on strong "Aberdeen (DPDA) - DPD [GEOGRAPHIC_DATA] (AB12 4ZD)" at bounding box center [1294, 75] width 205 height 26
type input "[PERSON_NAME] [PERSON_NAME]"
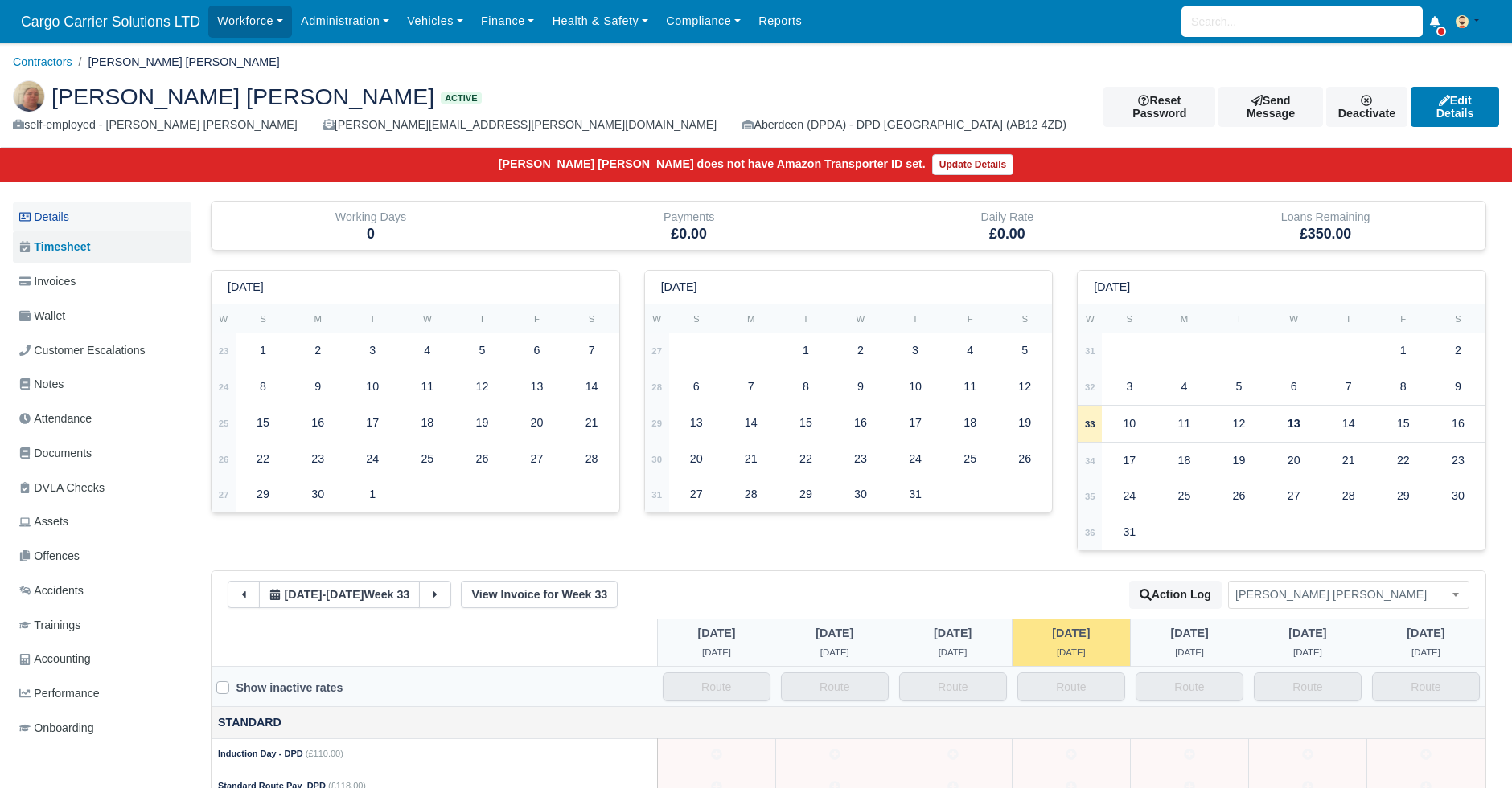
click at [64, 221] on link "Details" at bounding box center [101, 217] width 179 height 30
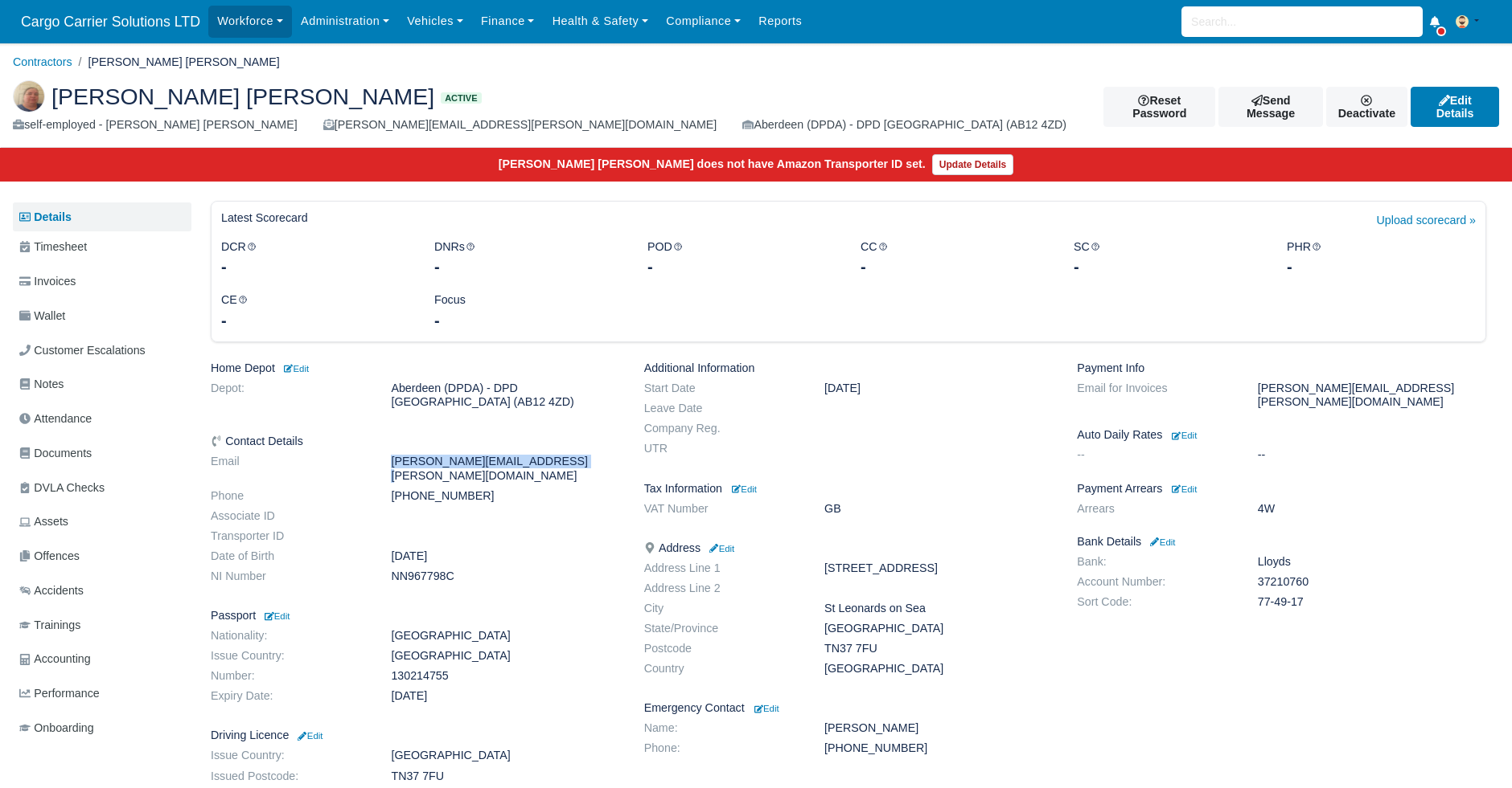
drag, startPoint x: 540, startPoint y: 466, endPoint x: 331, endPoint y: 468, distance: 209.0
click at [331, 468] on dl "Email [PERSON_NAME][EMAIL_ADDRESS][PERSON_NAME][DOMAIN_NAME] Phone [PHONE_NUMBE…" at bounding box center [416, 522] width 434 height 135
copy dl "[PERSON_NAME][EMAIL_ADDRESS][PERSON_NAME][DOMAIN_NAME]"
click at [1236, 8] on input "search" at bounding box center [1302, 22] width 241 height 31
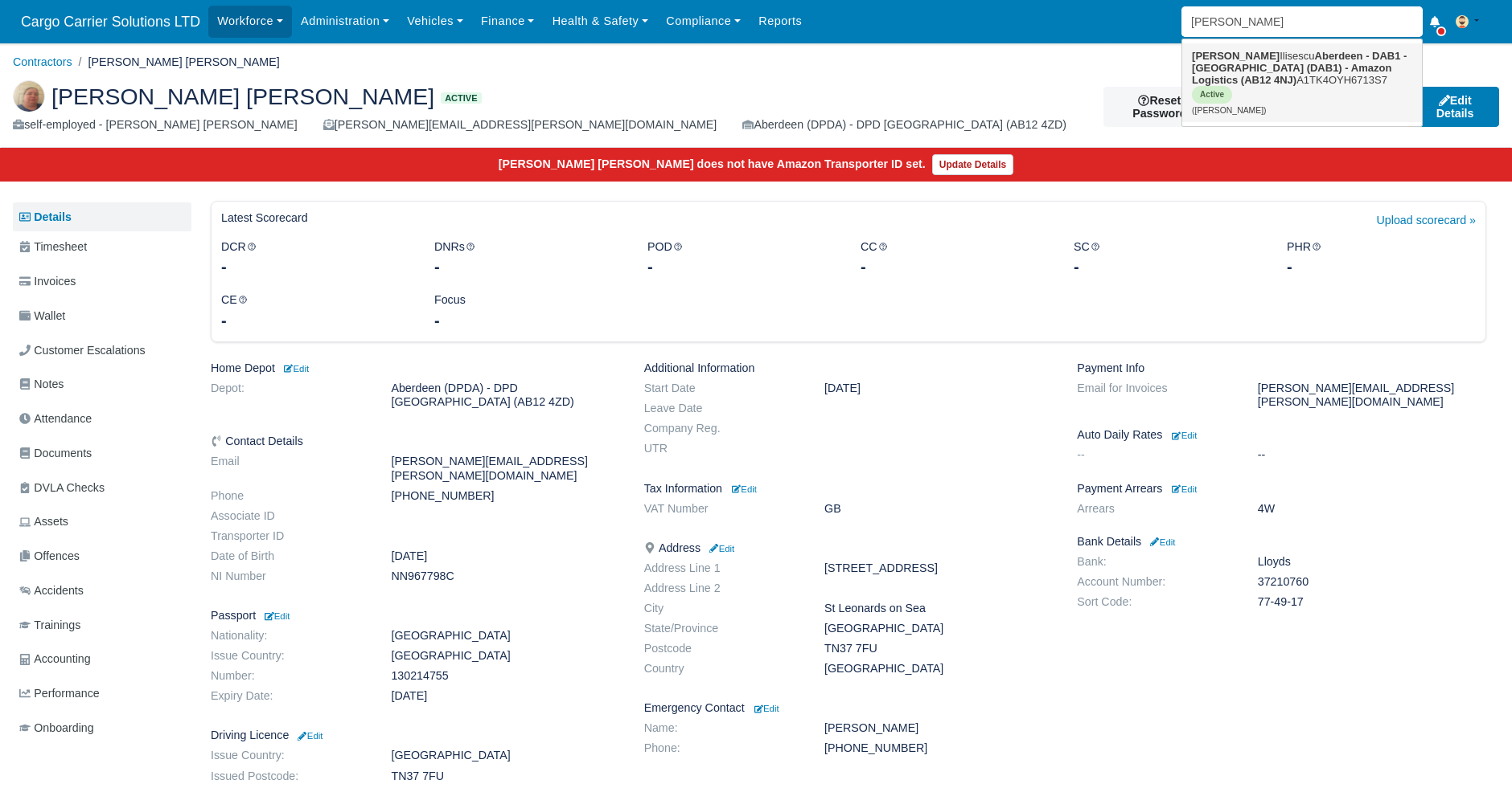
click at [1255, 58] on strong "Aberdeen - DAB1 - [GEOGRAPHIC_DATA] (DAB1) - Amazon Logistics (AB12 4NJ)" at bounding box center [1299, 68] width 215 height 36
type input "[PERSON_NAME]"
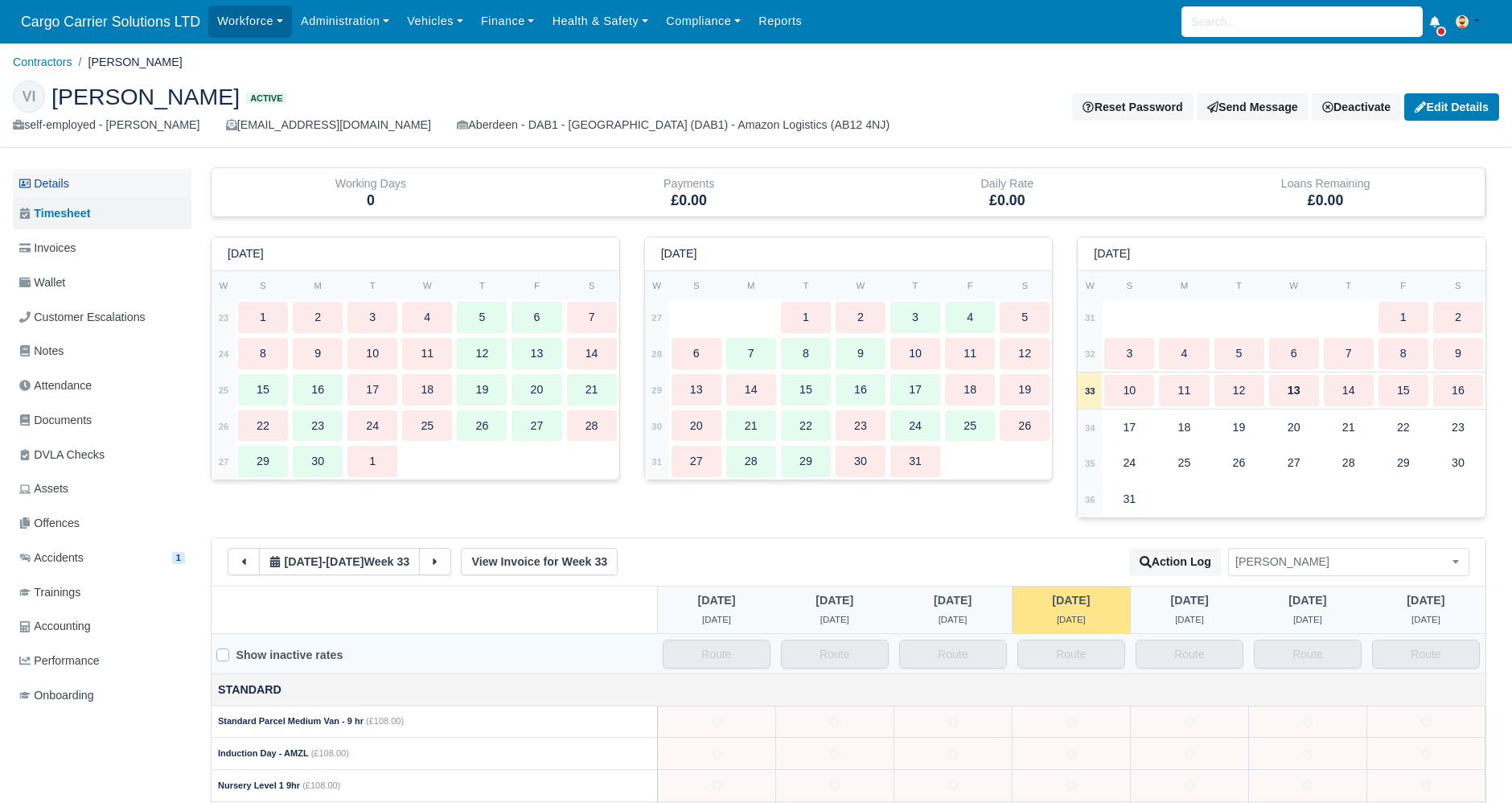
click at [60, 170] on link "Details" at bounding box center [101, 184] width 179 height 30
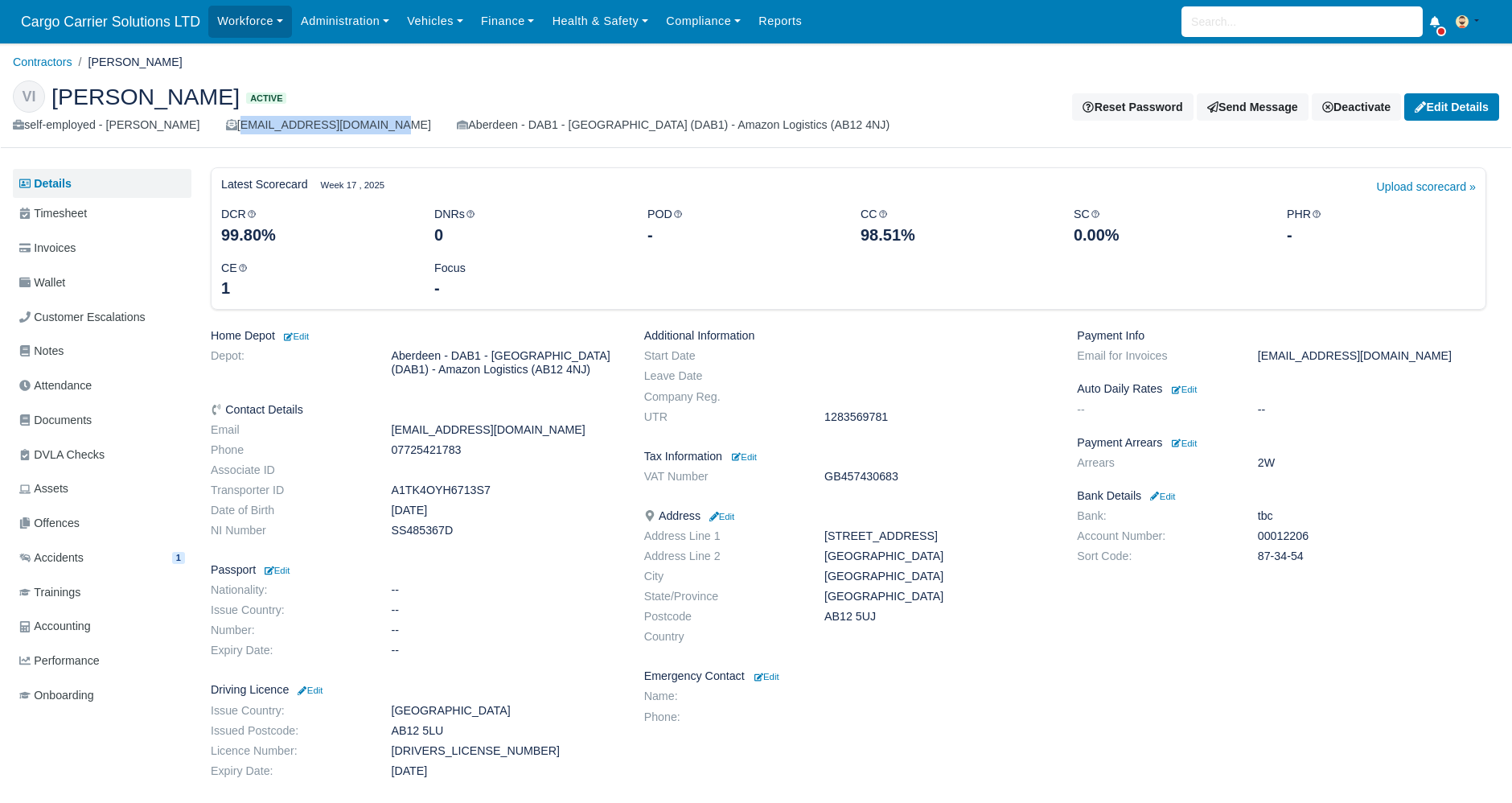
drag, startPoint x: 354, startPoint y: 124, endPoint x: 210, endPoint y: 137, distance: 144.6
click at [210, 137] on div "VI [PERSON_NAME] Active self-employed - [PERSON_NAME] [EMAIL_ADDRESS][DOMAIN_NA…" at bounding box center [756, 108] width 1510 height 80
copy div "[EMAIL_ADDRESS][DOMAIN_NAME]"
